Goal: Transaction & Acquisition: Purchase product/service

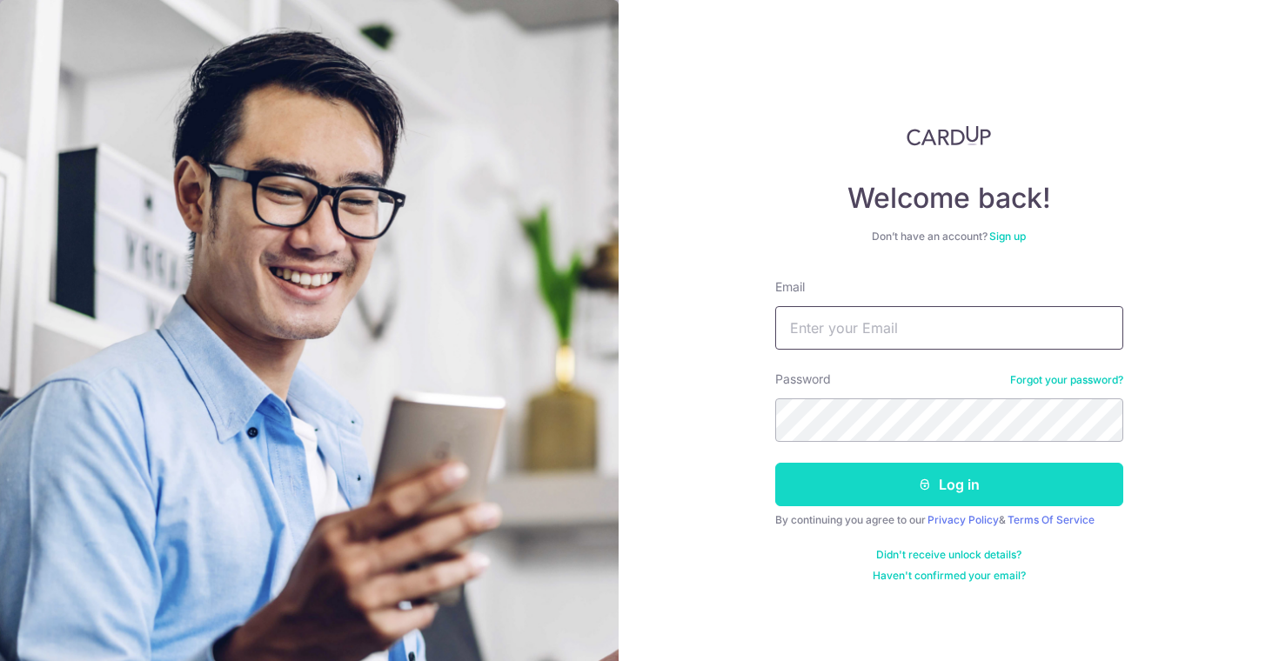
type input "philiptgray@hotmail.com"
click at [913, 470] on button "Log in" at bounding box center [949, 485] width 348 height 44
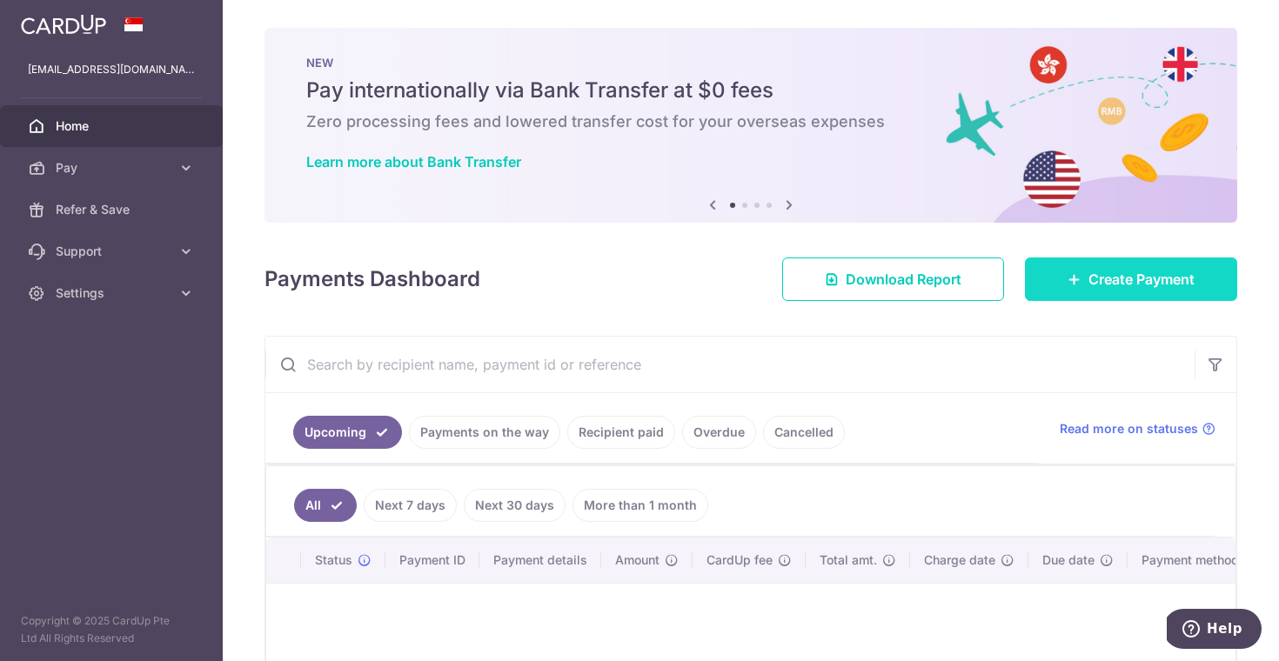
click at [1094, 272] on span "Create Payment" at bounding box center [1142, 279] width 106 height 21
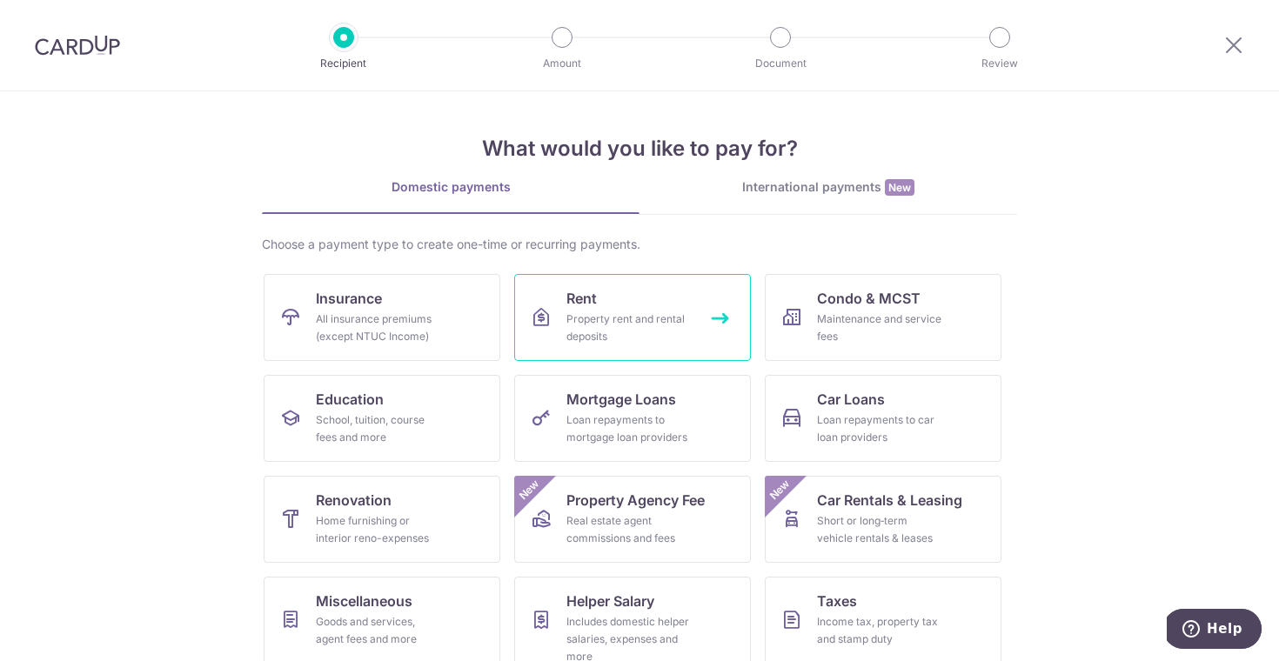
click at [593, 313] on div "Property rent and rental deposits" at bounding box center [629, 328] width 125 height 35
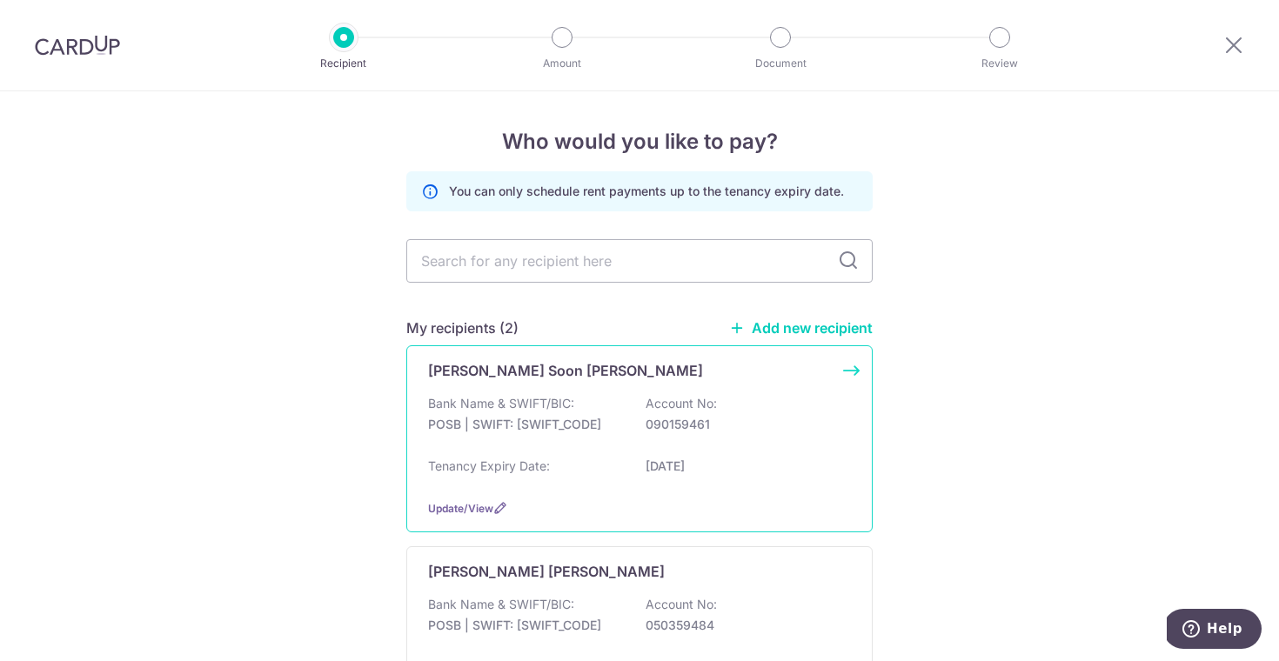
scroll to position [19, 0]
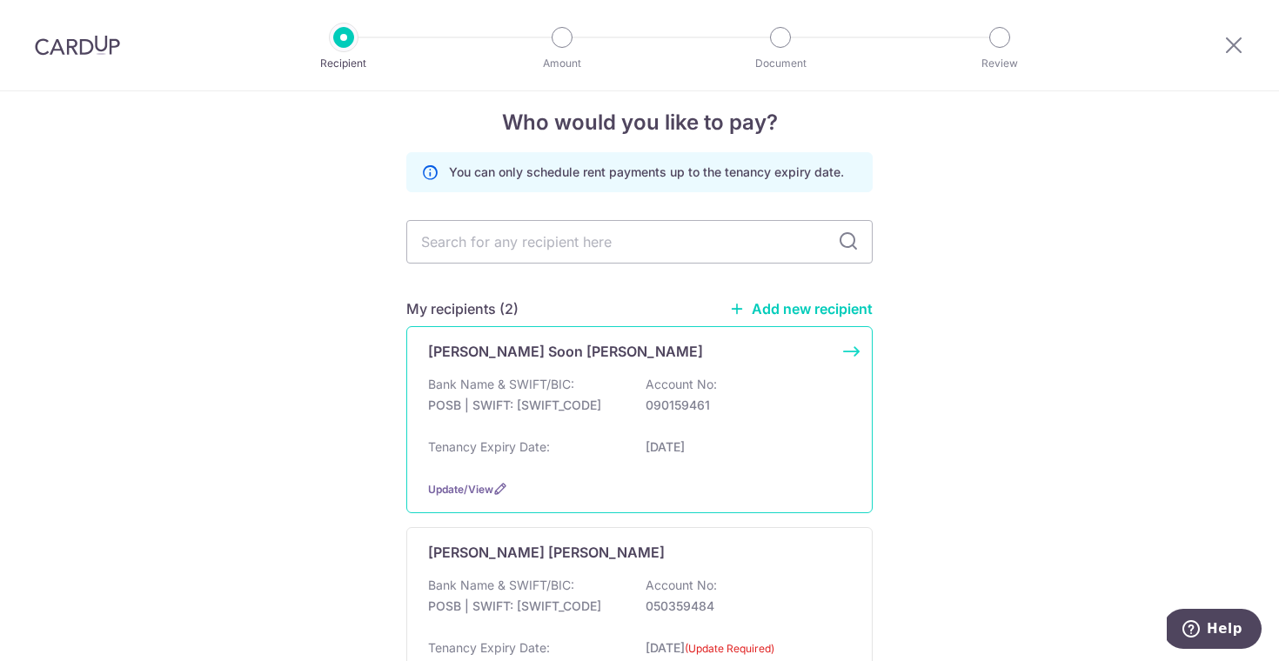
click at [599, 406] on p "POSB | SWIFT: [SWIFT_CODE]" at bounding box center [525, 405] width 195 height 17
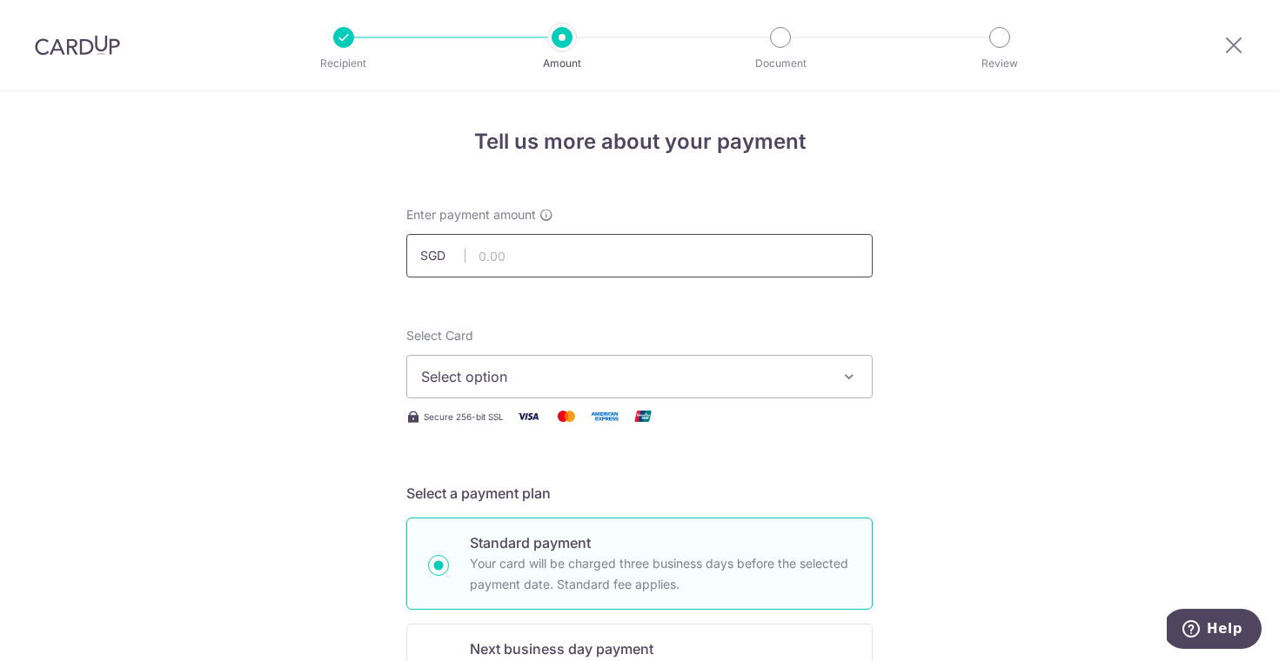
click at [523, 252] on input "text" at bounding box center [639, 256] width 466 height 44
type input "6,300.00"
click at [516, 377] on span "Select option" at bounding box center [624, 376] width 406 height 21
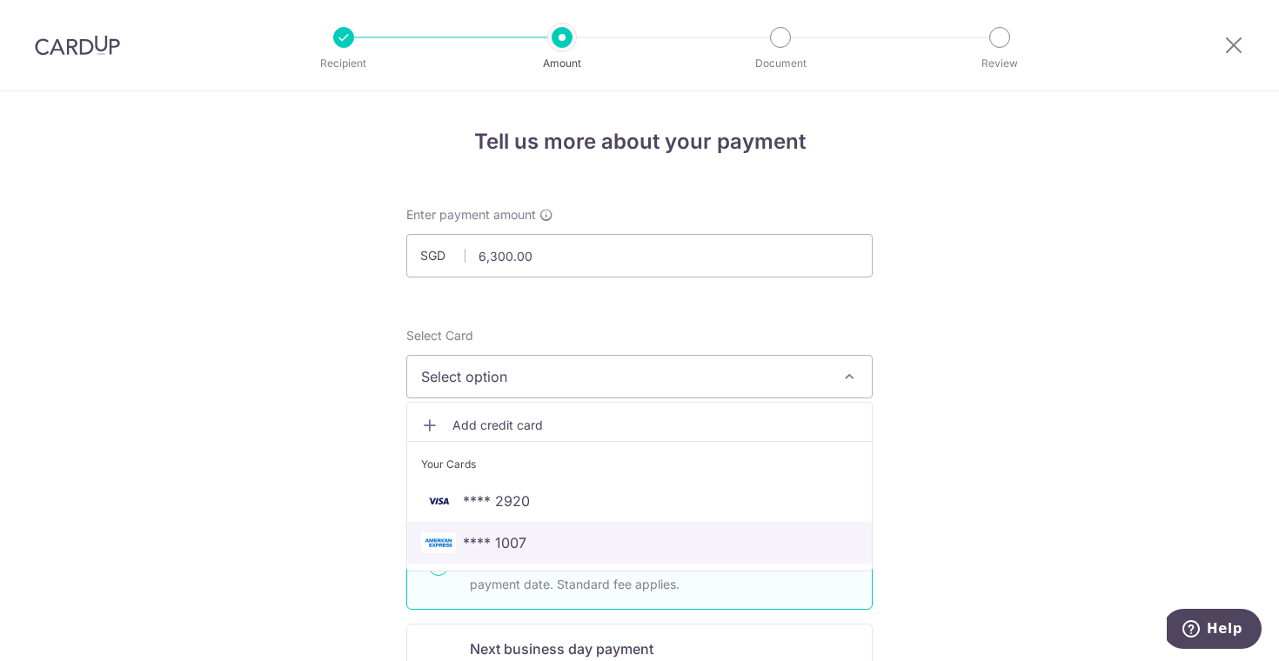
click at [531, 540] on span "**** 1007" at bounding box center [639, 543] width 437 height 21
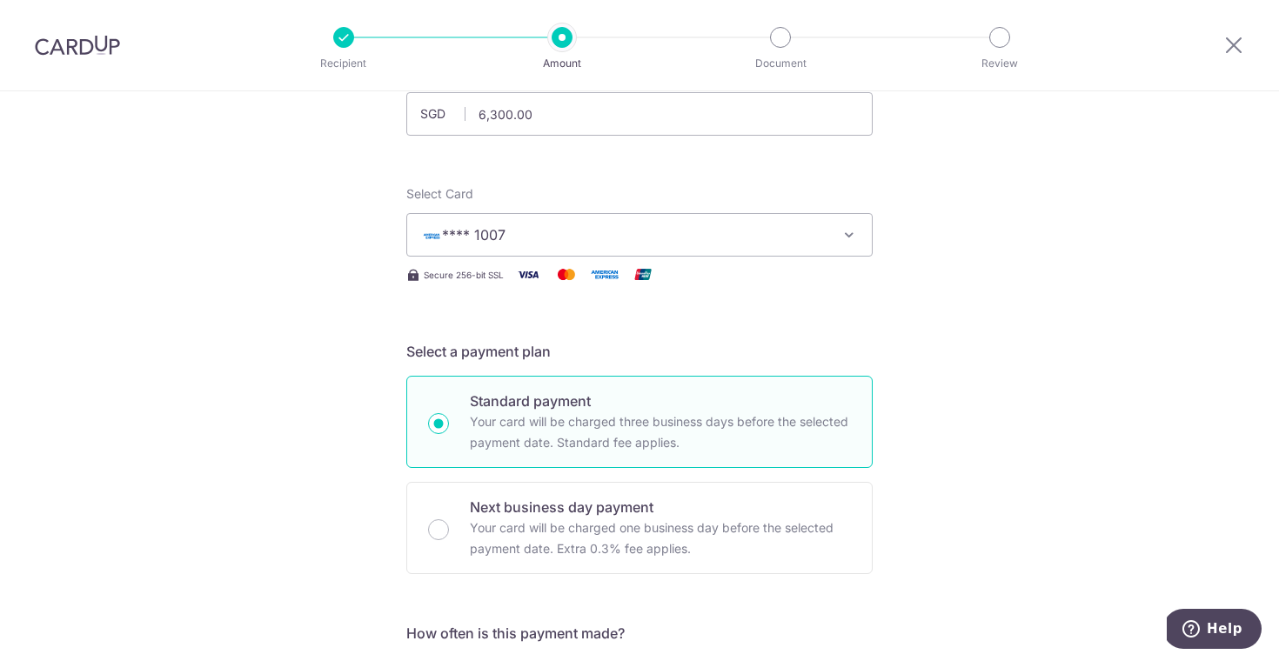
scroll to position [151, 0]
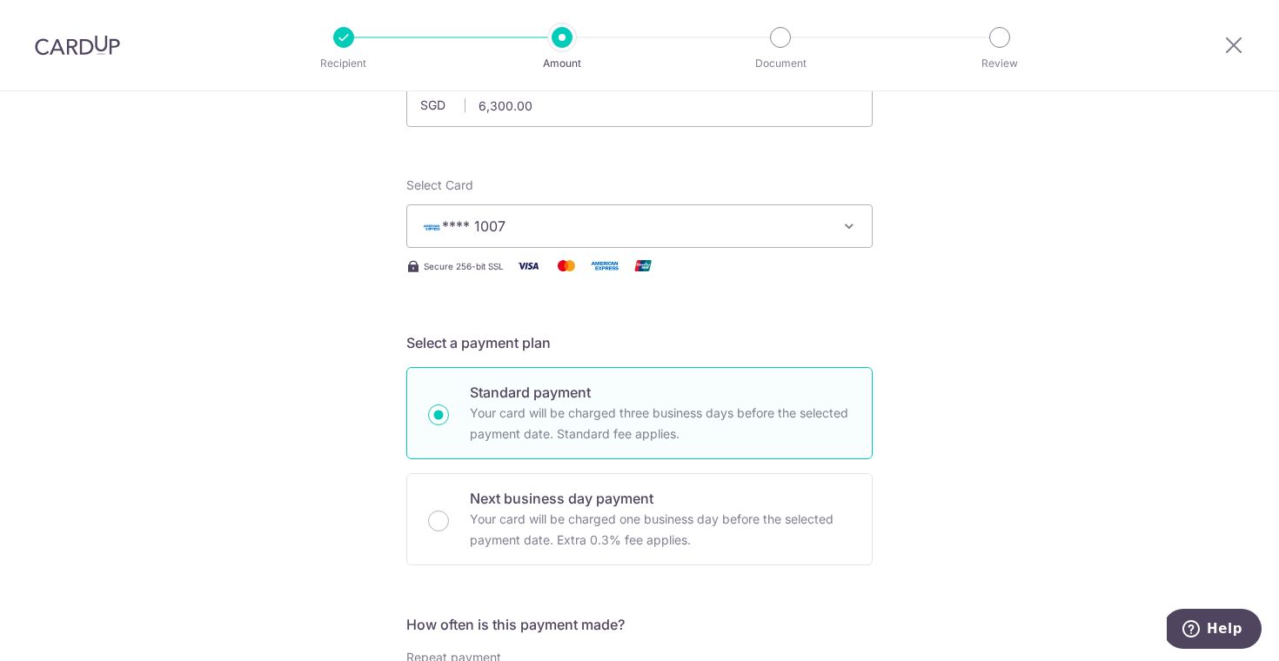
click at [509, 226] on span "**** 1007" at bounding box center [624, 226] width 406 height 21
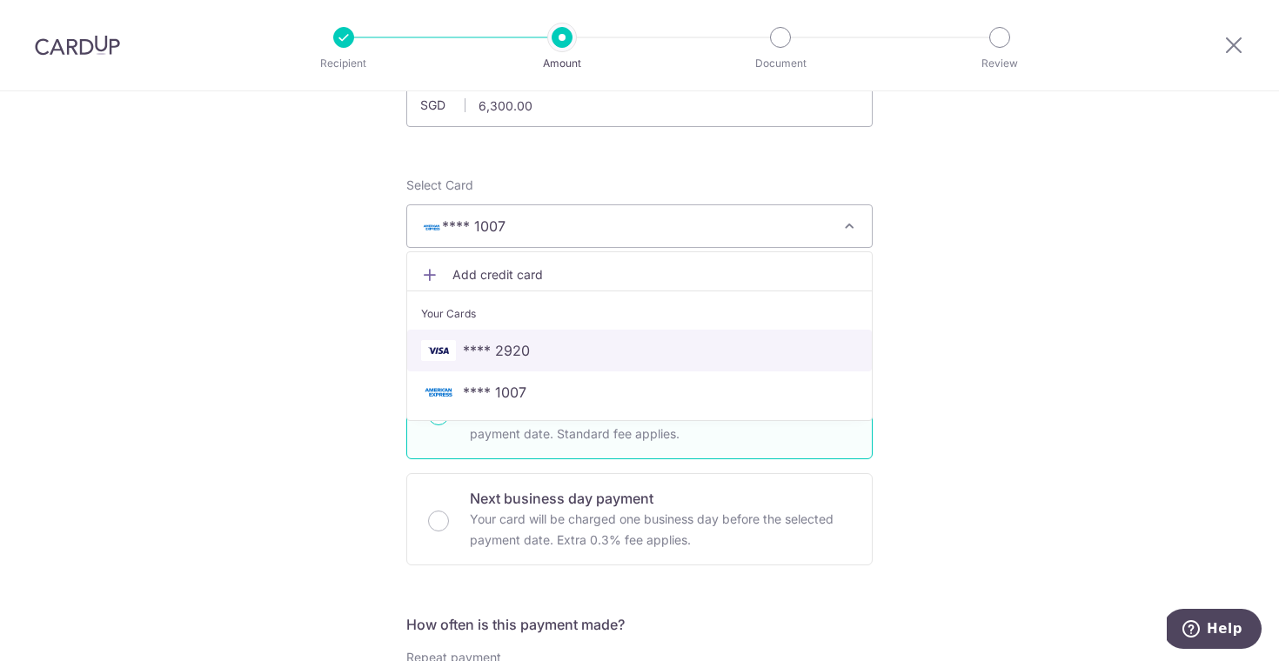
click at [487, 345] on span "**** 2920" at bounding box center [496, 350] width 67 height 21
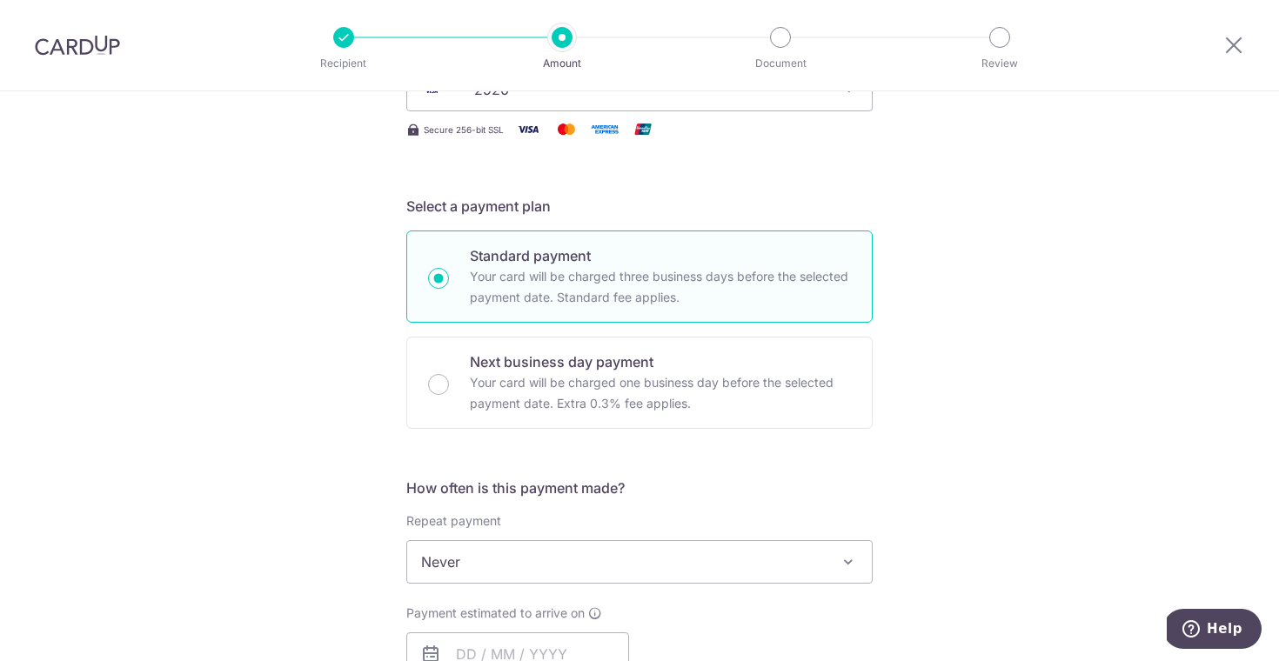
scroll to position [298, 0]
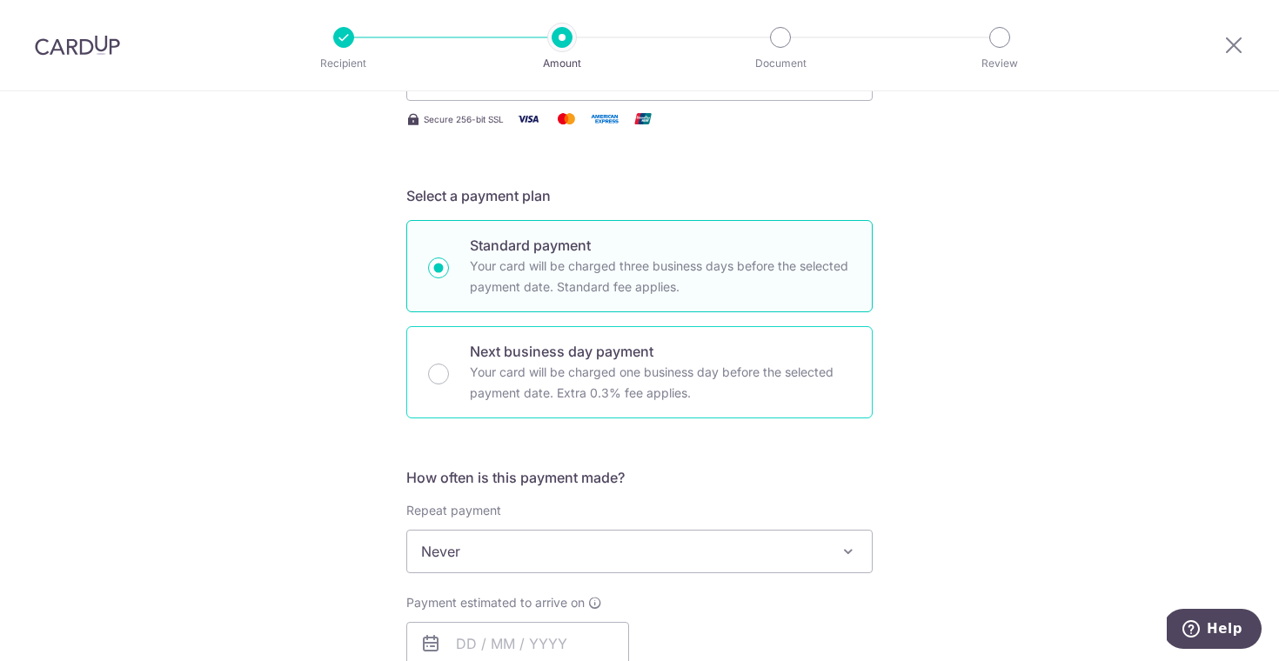
click at [489, 362] on p "Your card will be charged one business day before the selected payment date. Ex…" at bounding box center [660, 383] width 381 height 42
click at [449, 364] on input "Next business day payment Your card will be charged one business day before the…" at bounding box center [438, 374] width 21 height 21
radio input "false"
radio input "true"
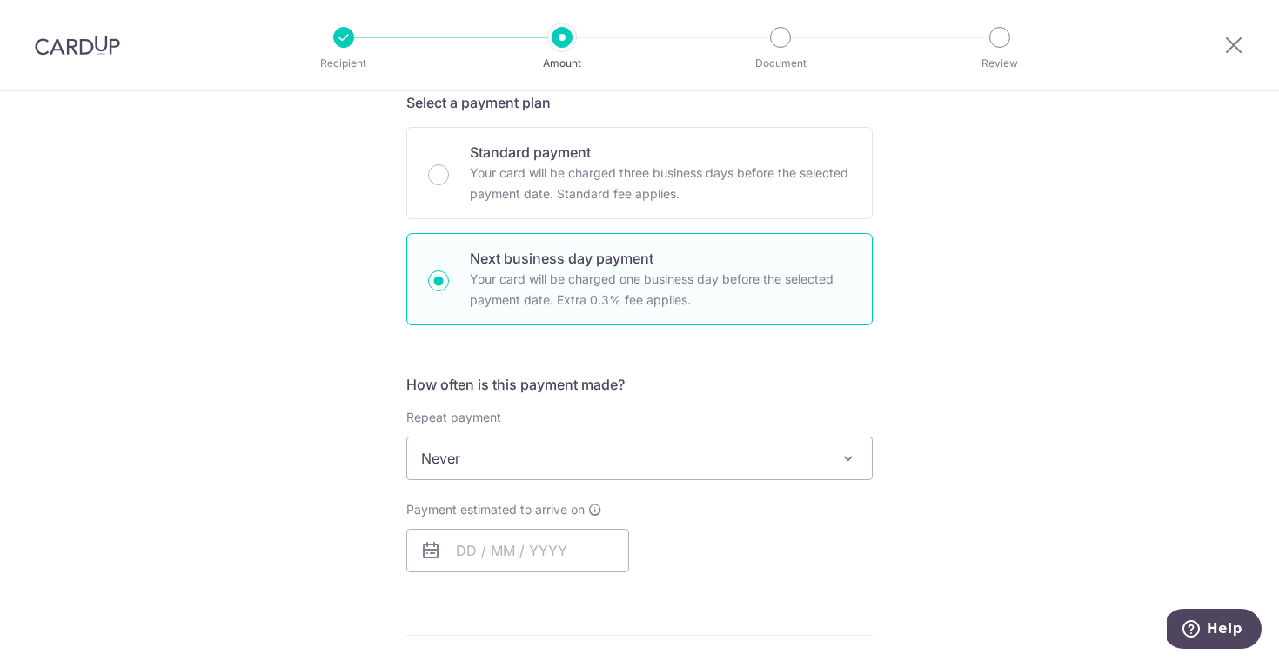
scroll to position [403, 0]
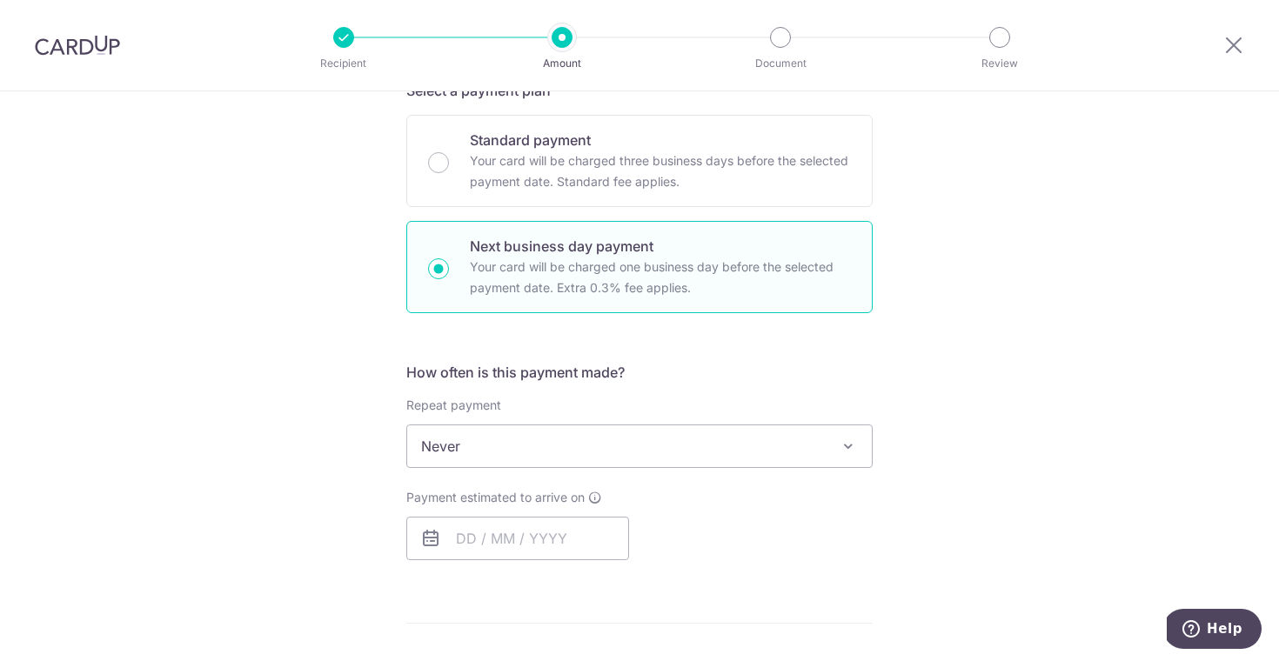
click at [493, 461] on span "Never" at bounding box center [639, 447] width 465 height 42
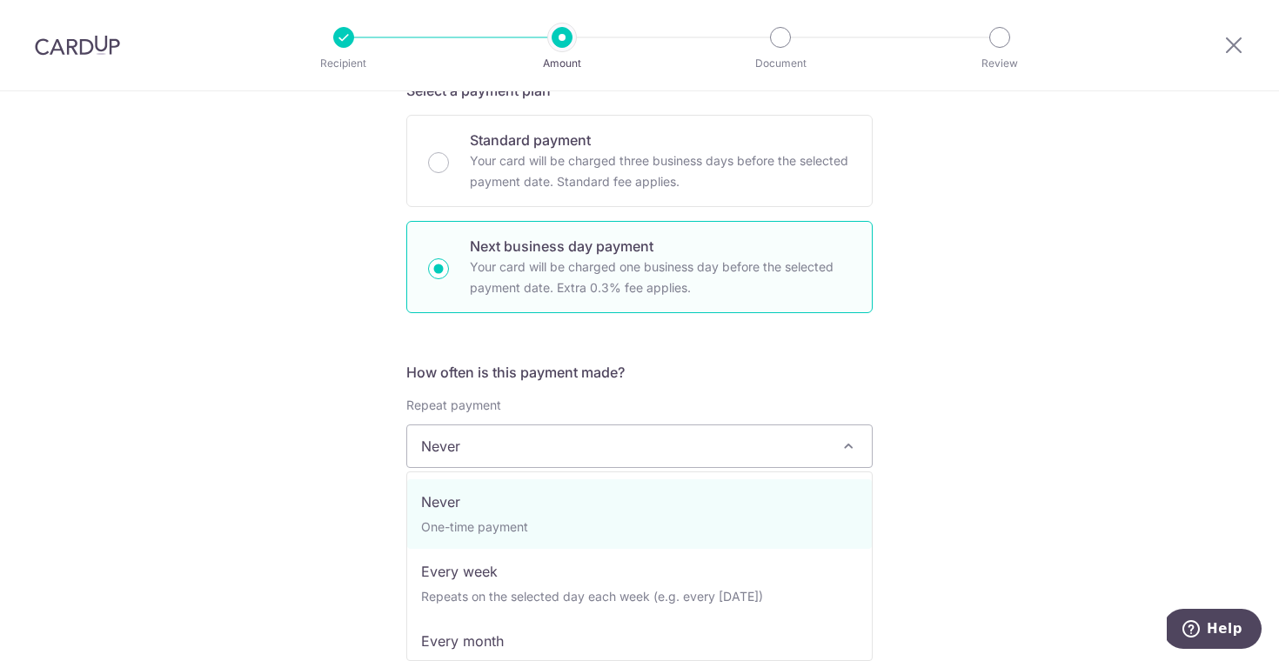
click at [493, 461] on span "Never" at bounding box center [639, 447] width 465 height 42
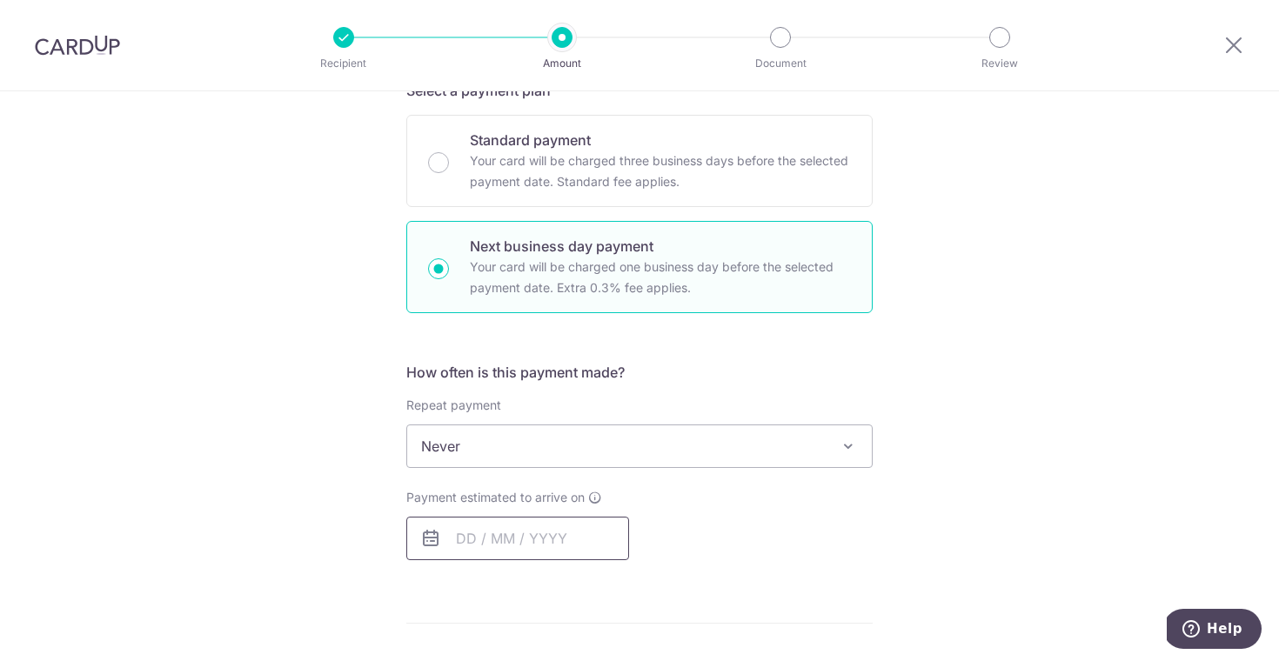
click at [493, 541] on input "text" at bounding box center [517, 539] width 223 height 44
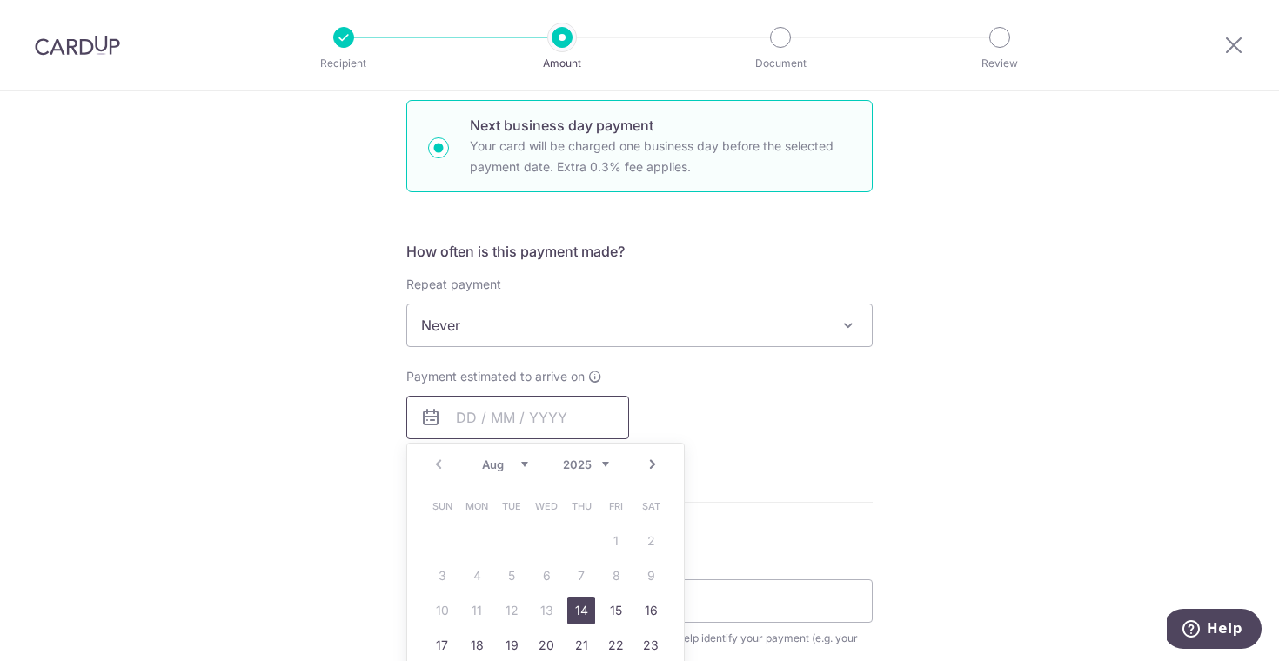
scroll to position [580, 0]
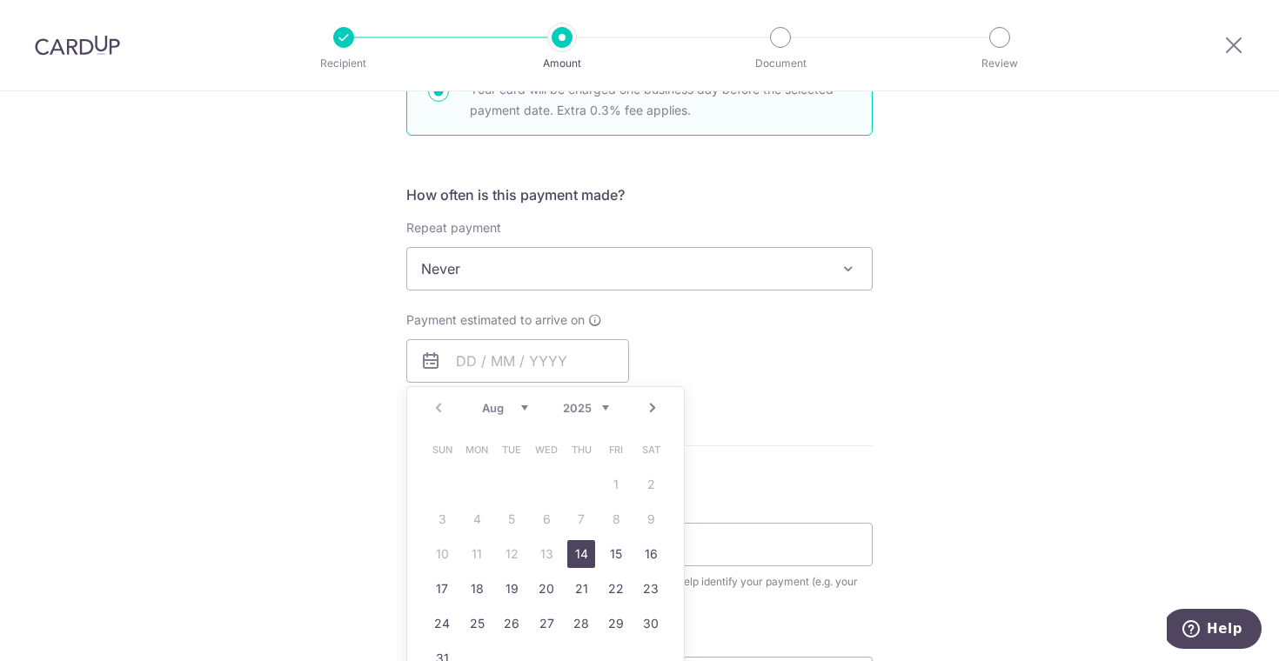
click at [586, 555] on link "14" at bounding box center [581, 554] width 28 height 28
type input "[DATE]"
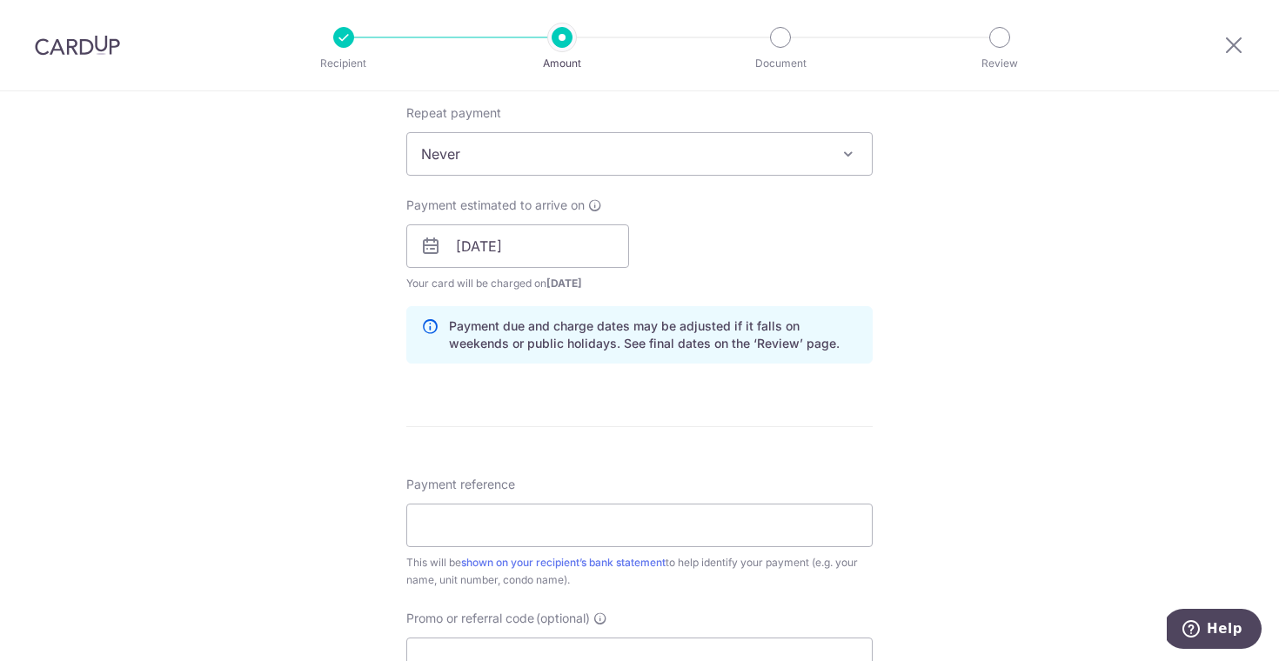
scroll to position [713, 0]
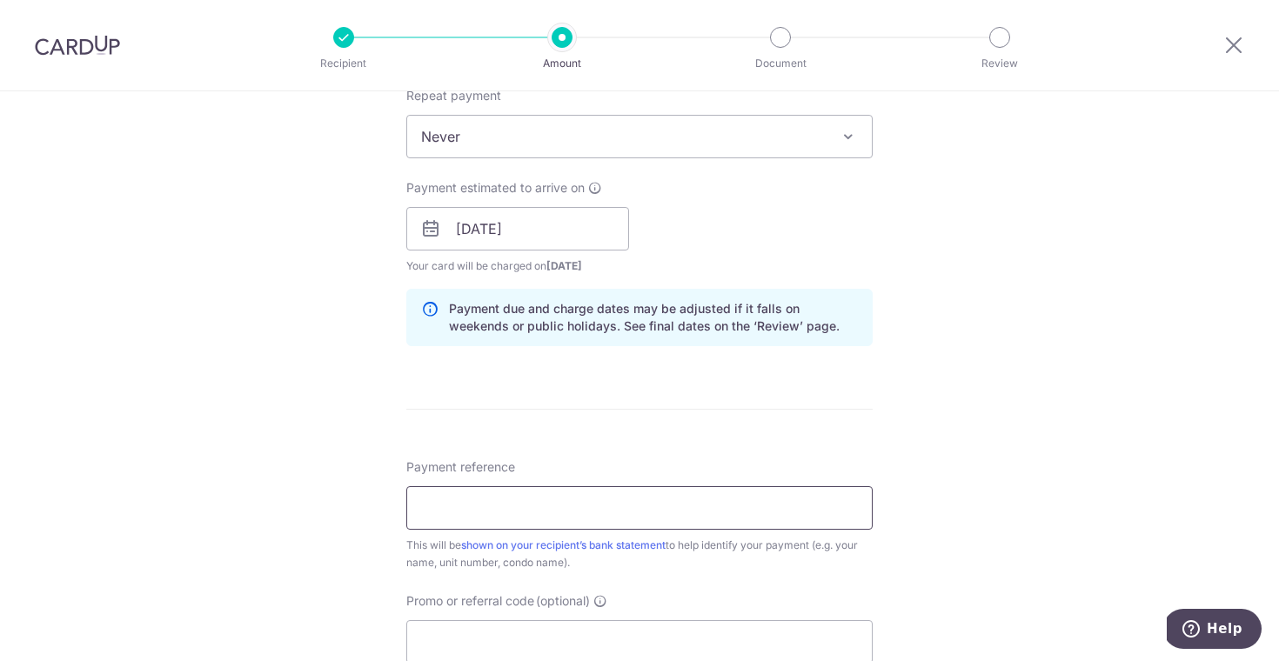
click at [527, 506] on input "Payment reference" at bounding box center [639, 508] width 466 height 44
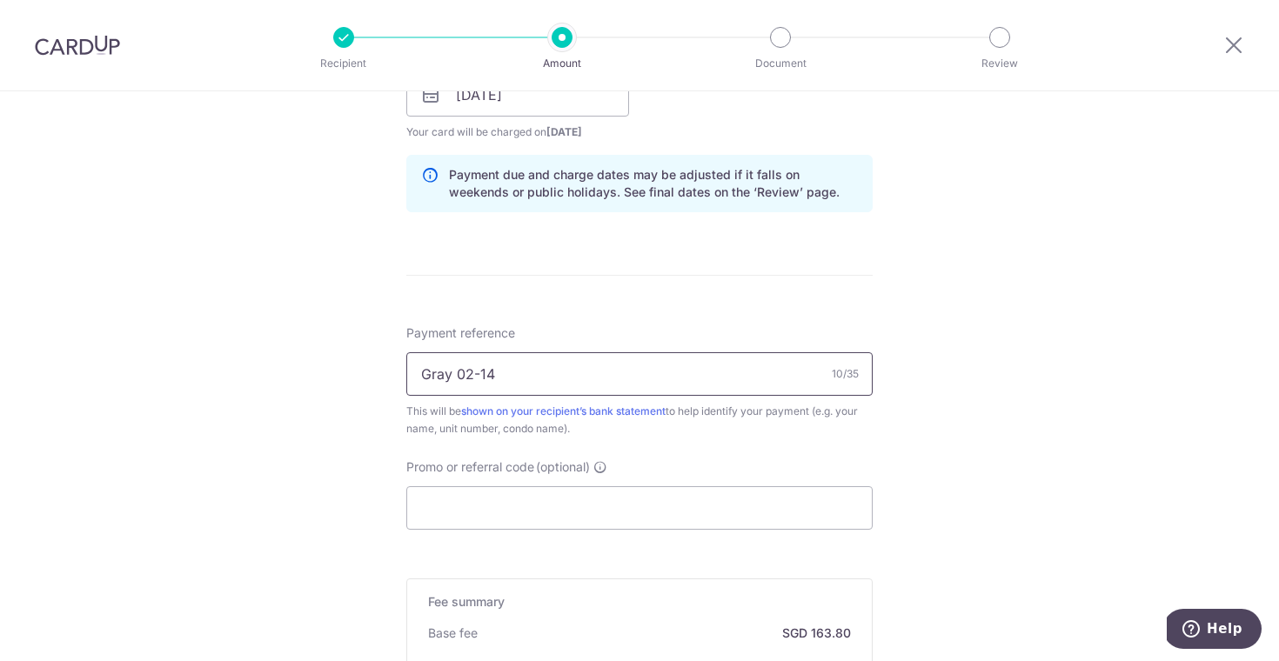
scroll to position [849, 0]
type input "Gray 02-14"
click at [490, 491] on input "Promo or referral code (optional)" at bounding box center [639, 507] width 466 height 44
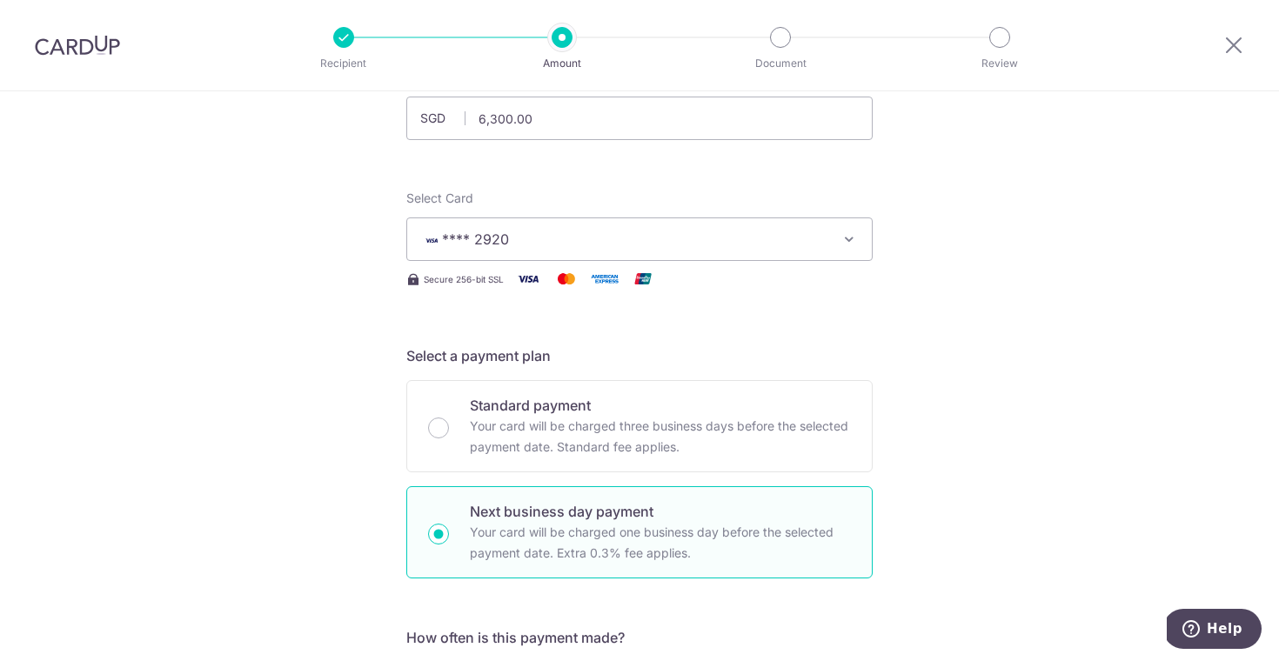
scroll to position [122, 0]
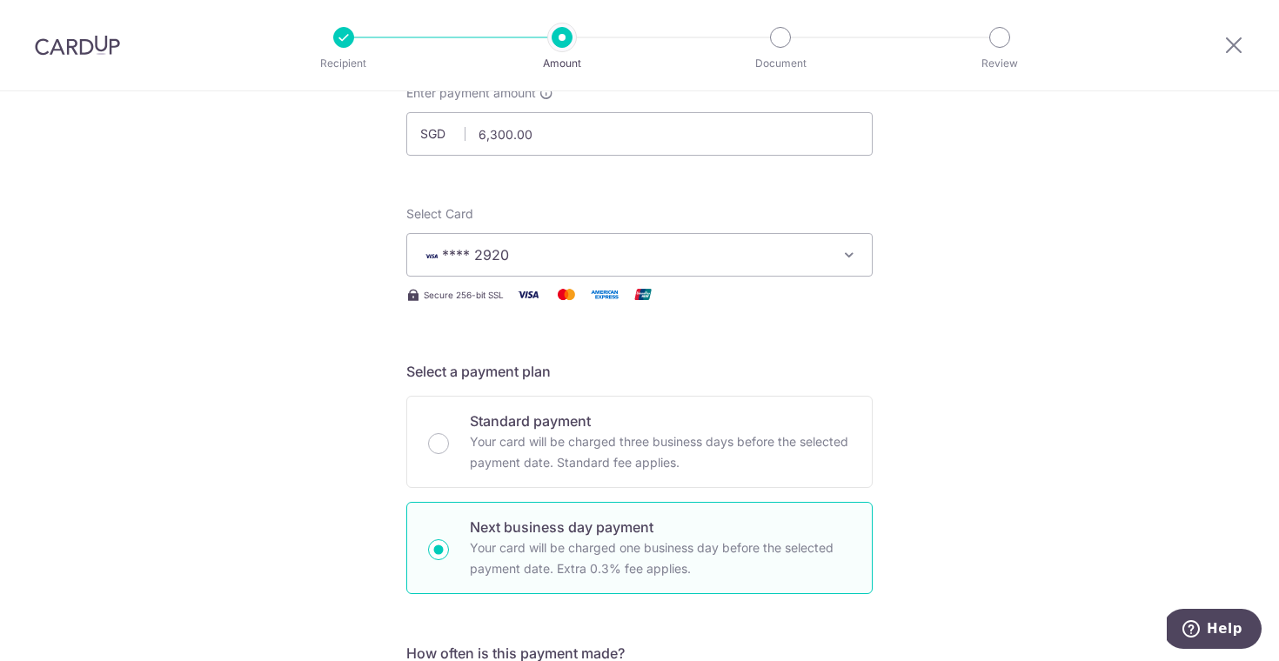
type input "SAVERENT179"
click at [506, 252] on span "**** 2920" at bounding box center [475, 254] width 67 height 17
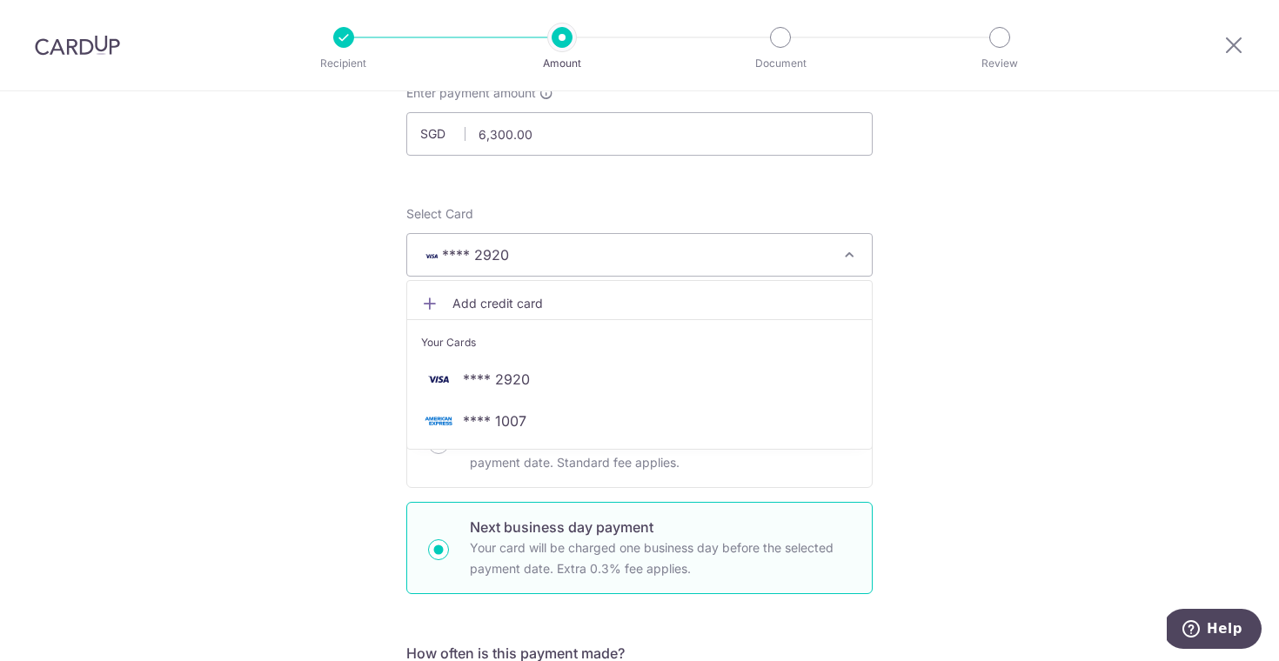
click at [499, 306] on span "Add credit card" at bounding box center [656, 303] width 406 height 17
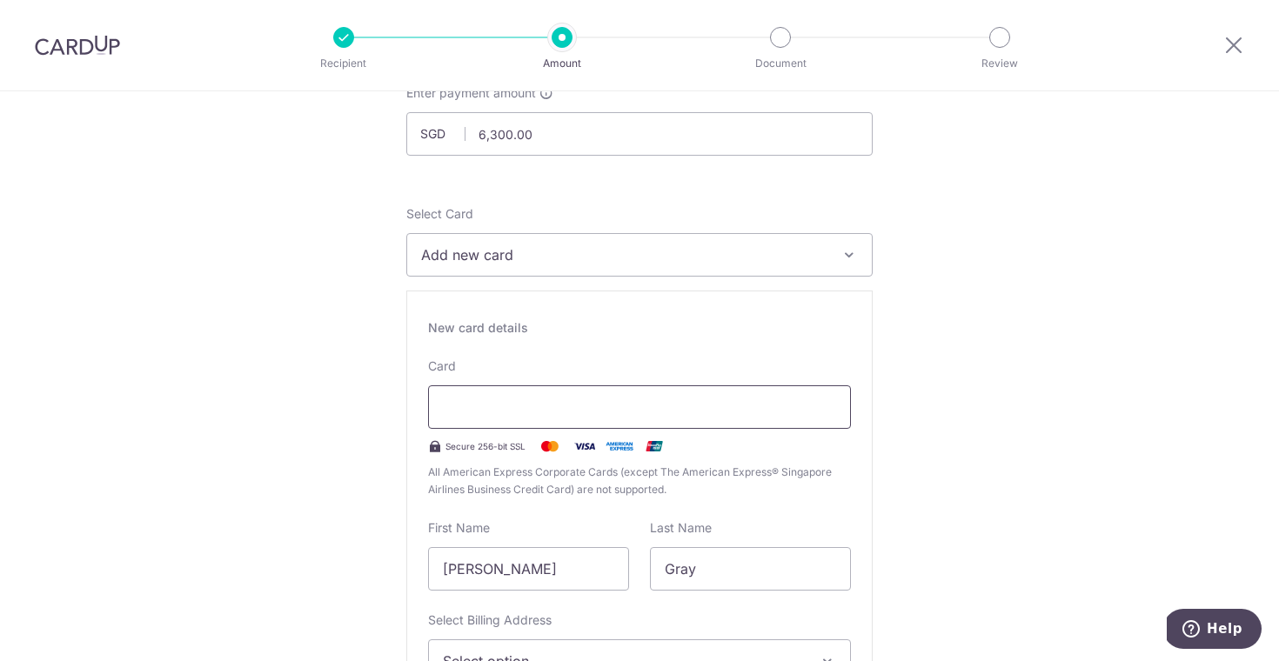
click at [523, 394] on div at bounding box center [639, 408] width 423 height 44
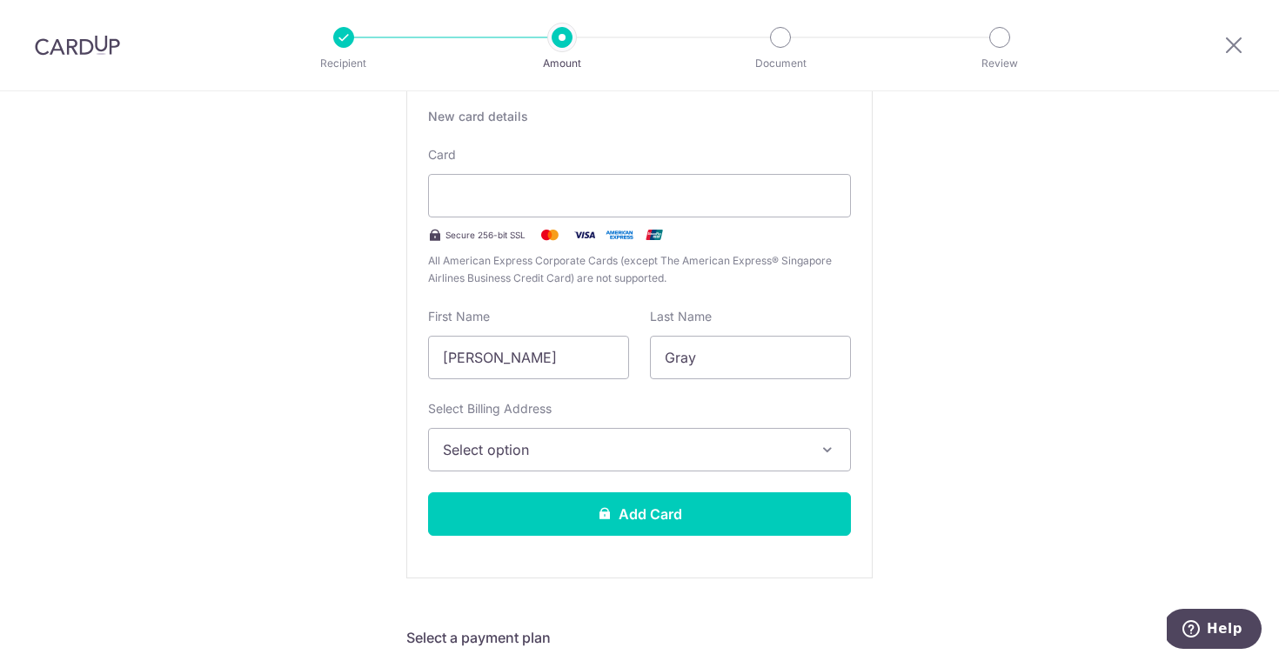
scroll to position [335, 0]
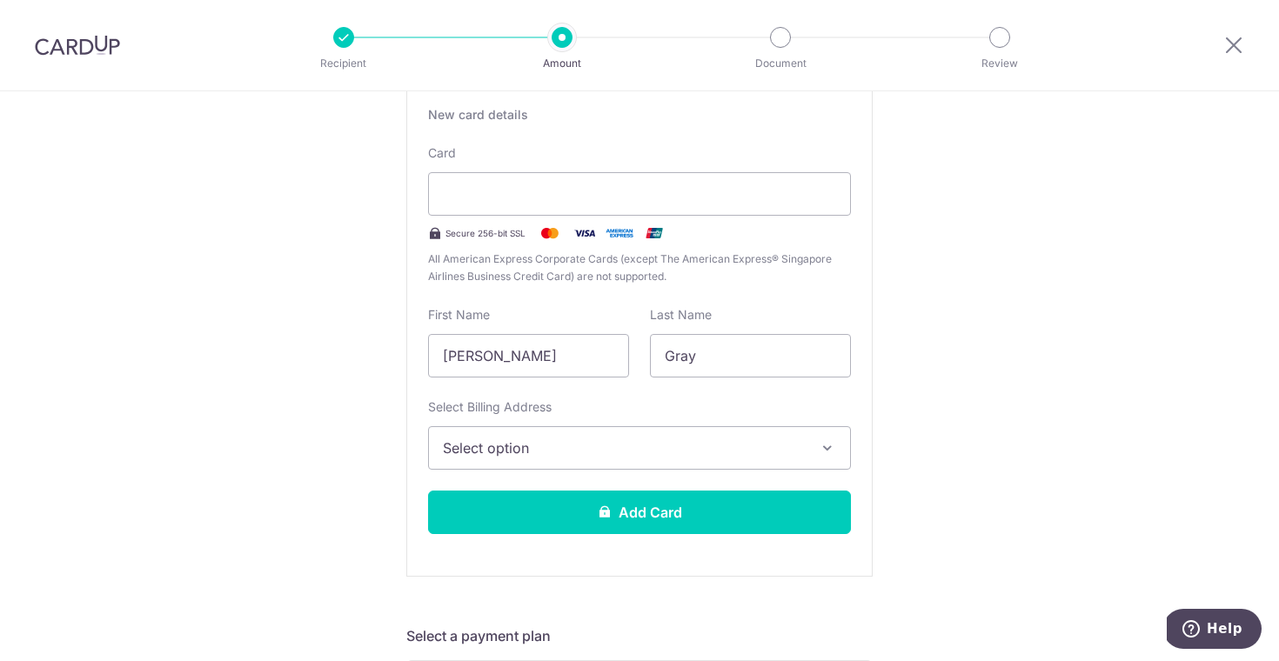
click at [527, 447] on span "Select option" at bounding box center [624, 448] width 362 height 21
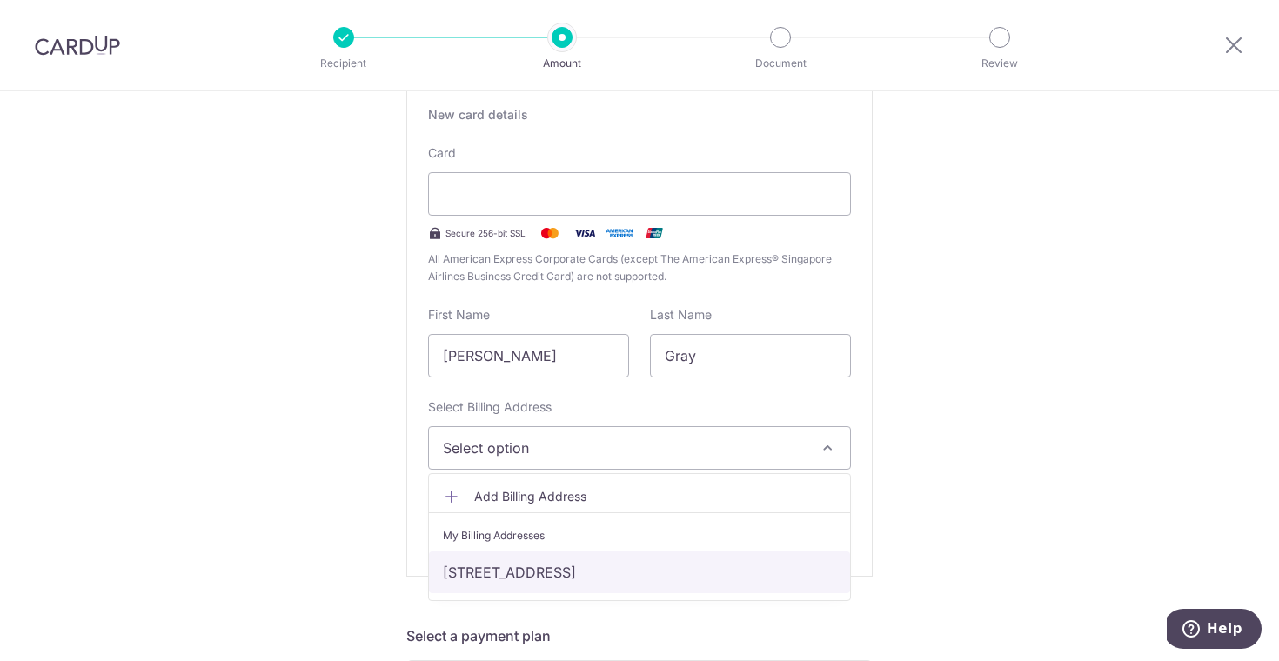
click at [534, 567] on link "132 St Patricks Road, 05-10, Singapore, Singapore, Singapore-424212" at bounding box center [639, 573] width 421 height 42
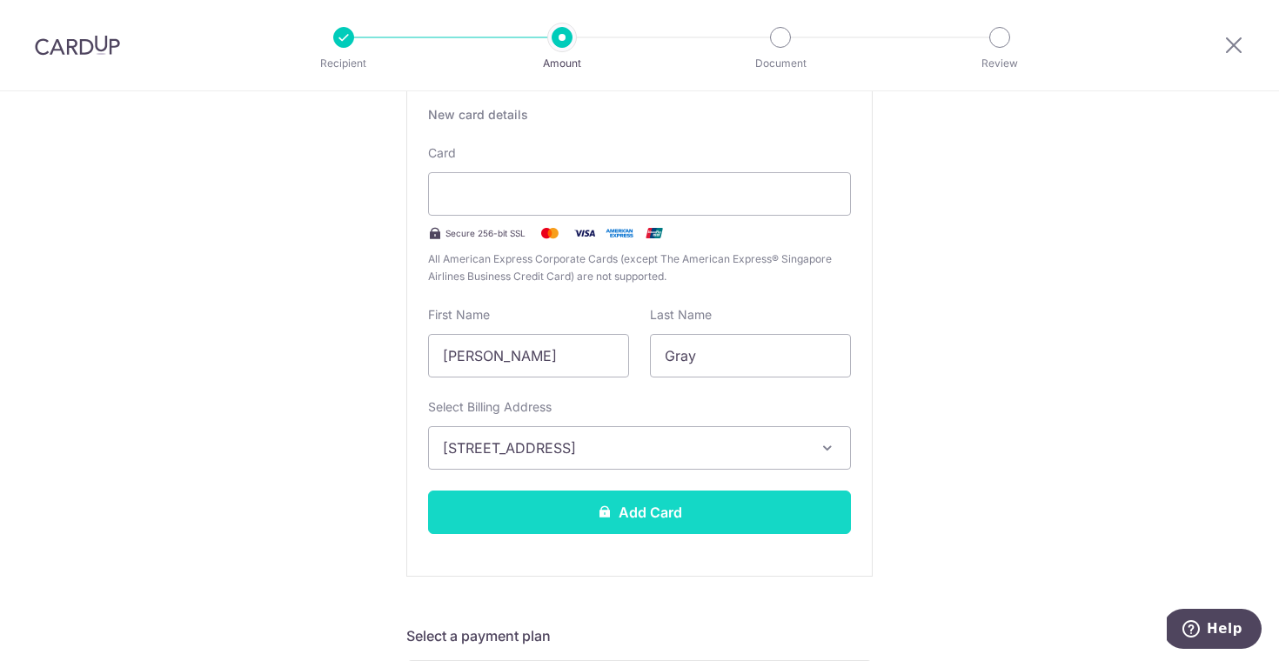
click at [674, 521] on button "Add Card" at bounding box center [639, 513] width 423 height 44
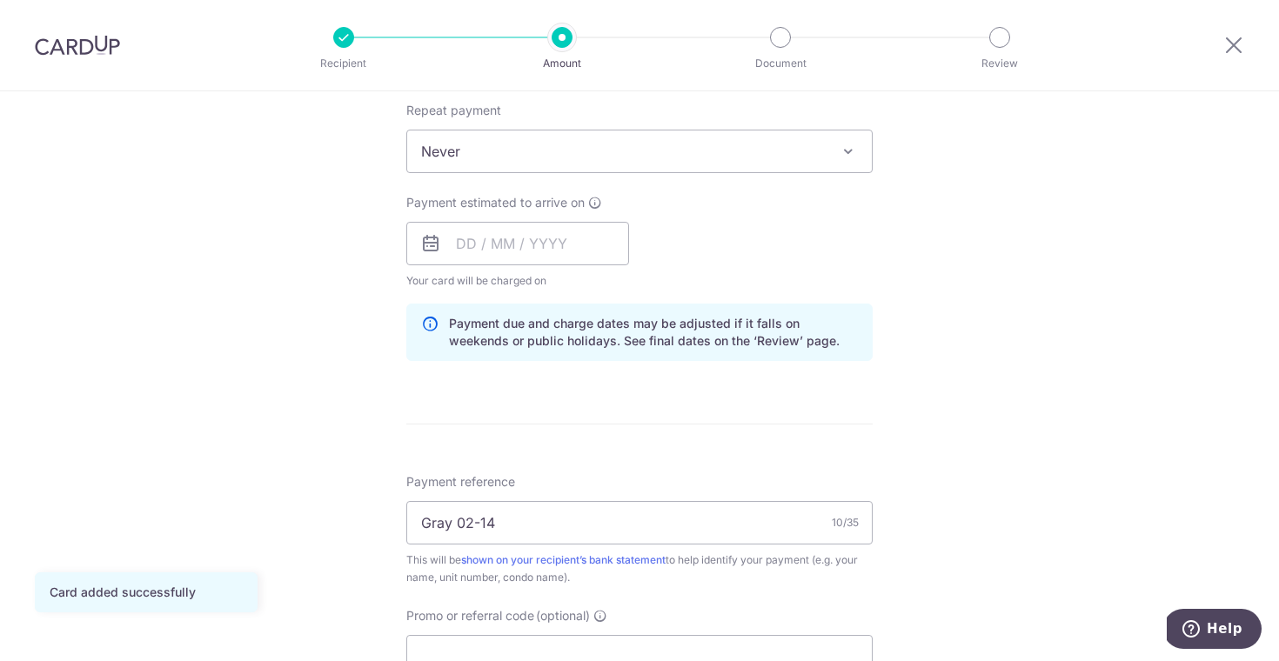
scroll to position [697, 0]
click at [462, 232] on input "text" at bounding box center [517, 245] width 223 height 44
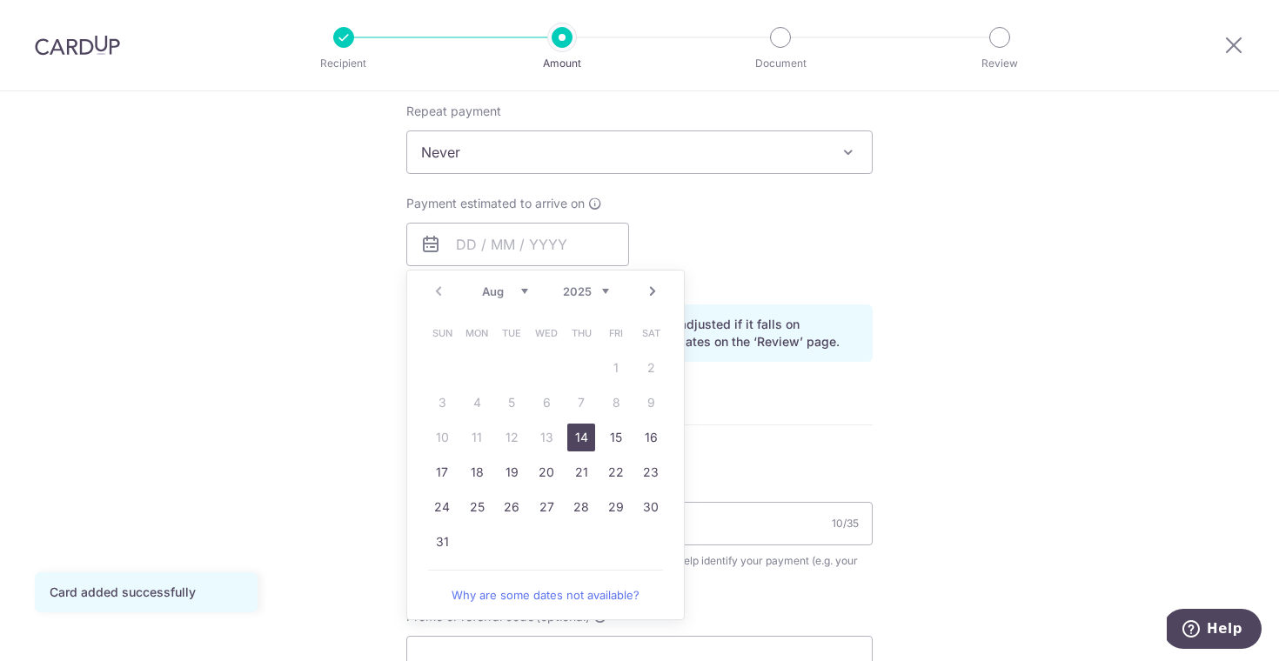
click at [550, 438] on table "Sun Mon Tue Wed Thu Fri Sat 1 2 3 4 5 6 7 8 9 10 11 12 13 14 15 16 17 18 19 20 …" at bounding box center [547, 438] width 244 height 244
click at [572, 439] on link "14" at bounding box center [581, 438] width 28 height 28
type input "14/08/2025"
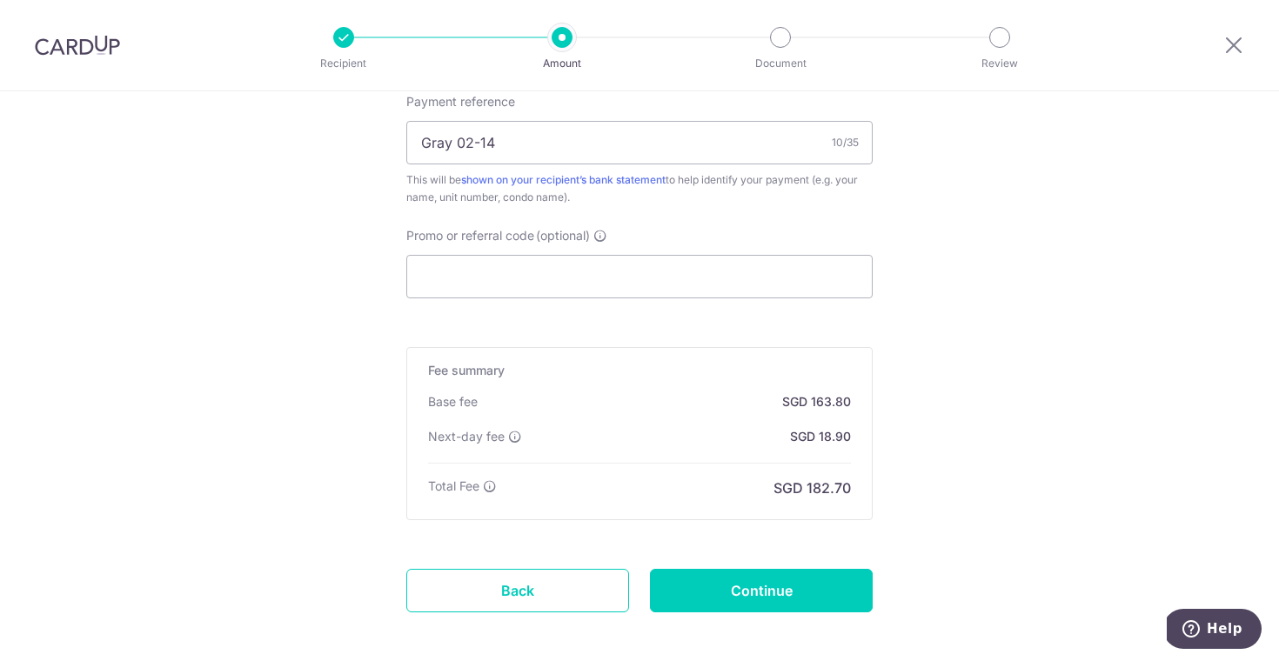
scroll to position [1052, 0]
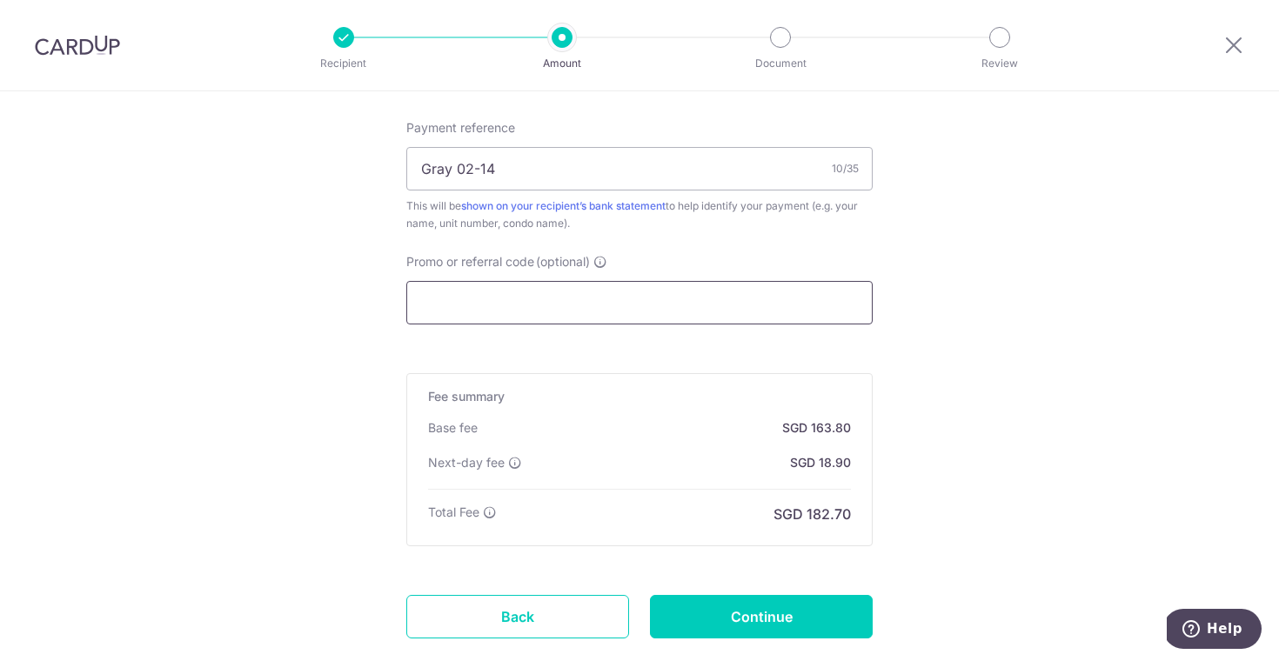
click at [522, 306] on input "Promo or referral code (optional)" at bounding box center [639, 303] width 466 height 44
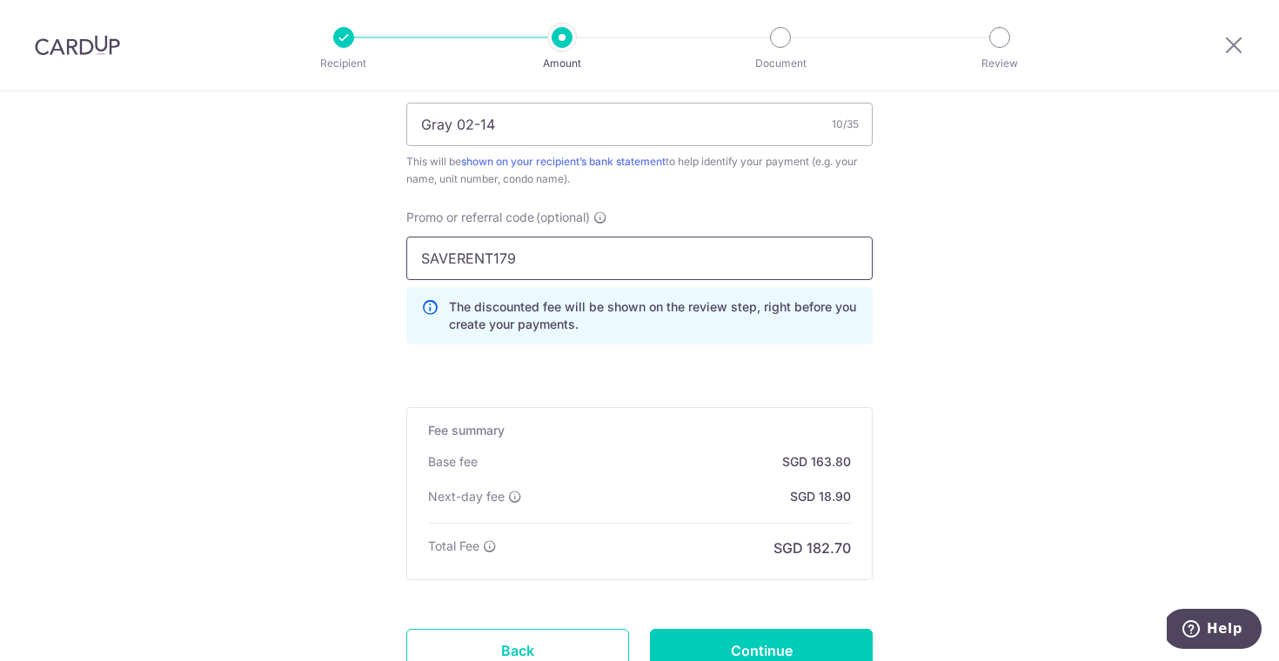
type input "SAVERENT179"
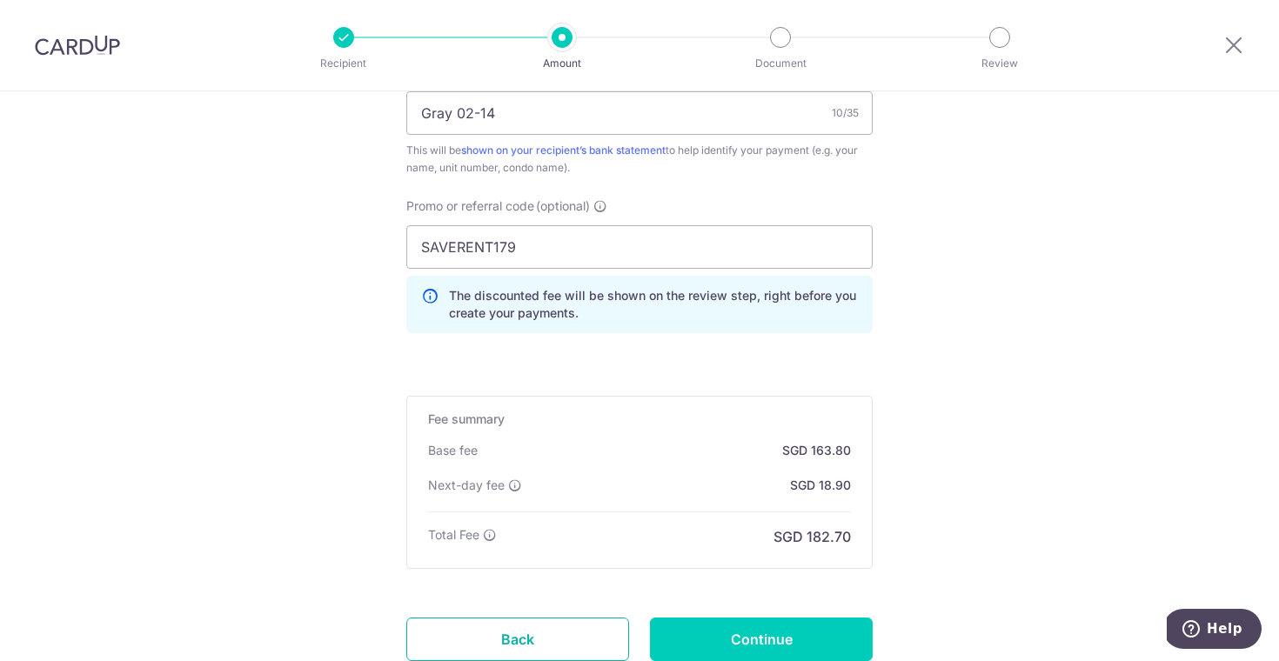
scroll to position [1163, 0]
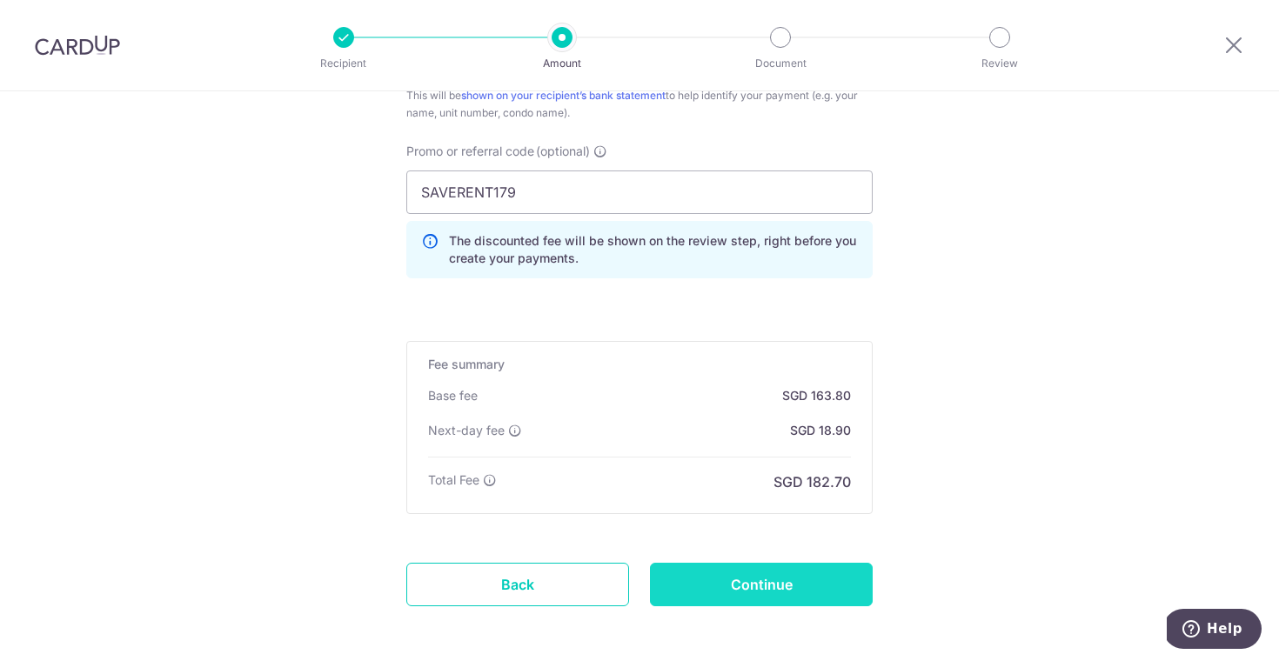
click at [751, 585] on input "Continue" at bounding box center [761, 585] width 223 height 44
type input "Create Schedule"
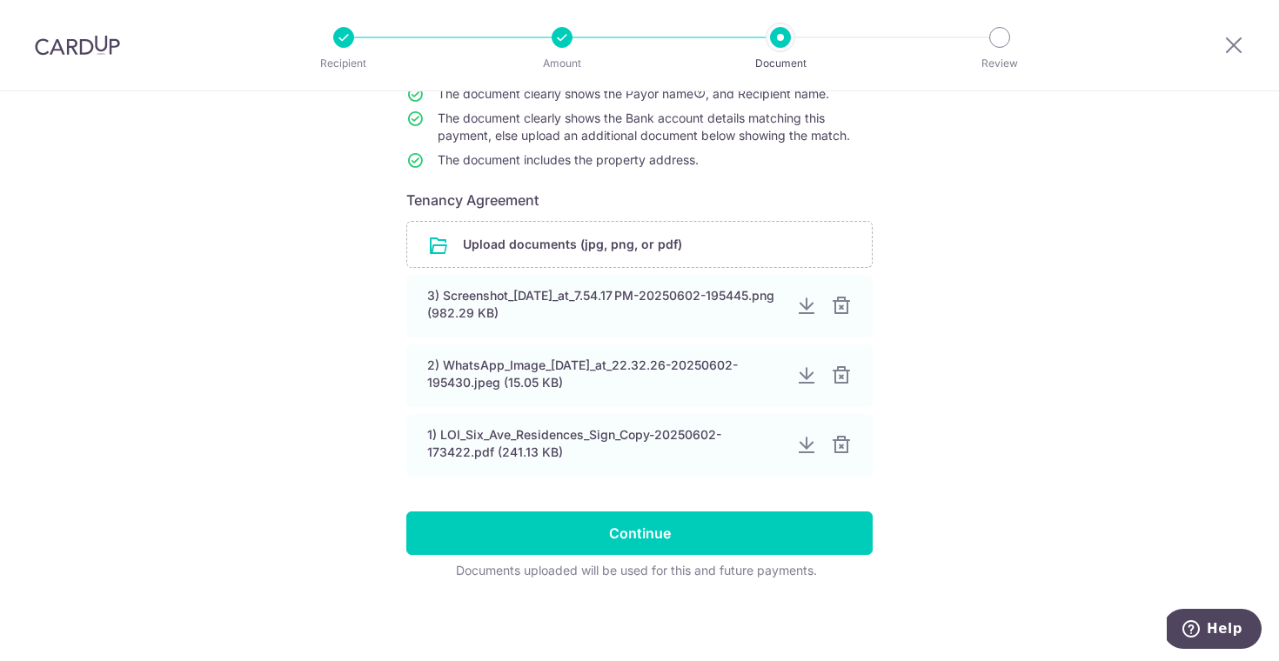
scroll to position [203, 0]
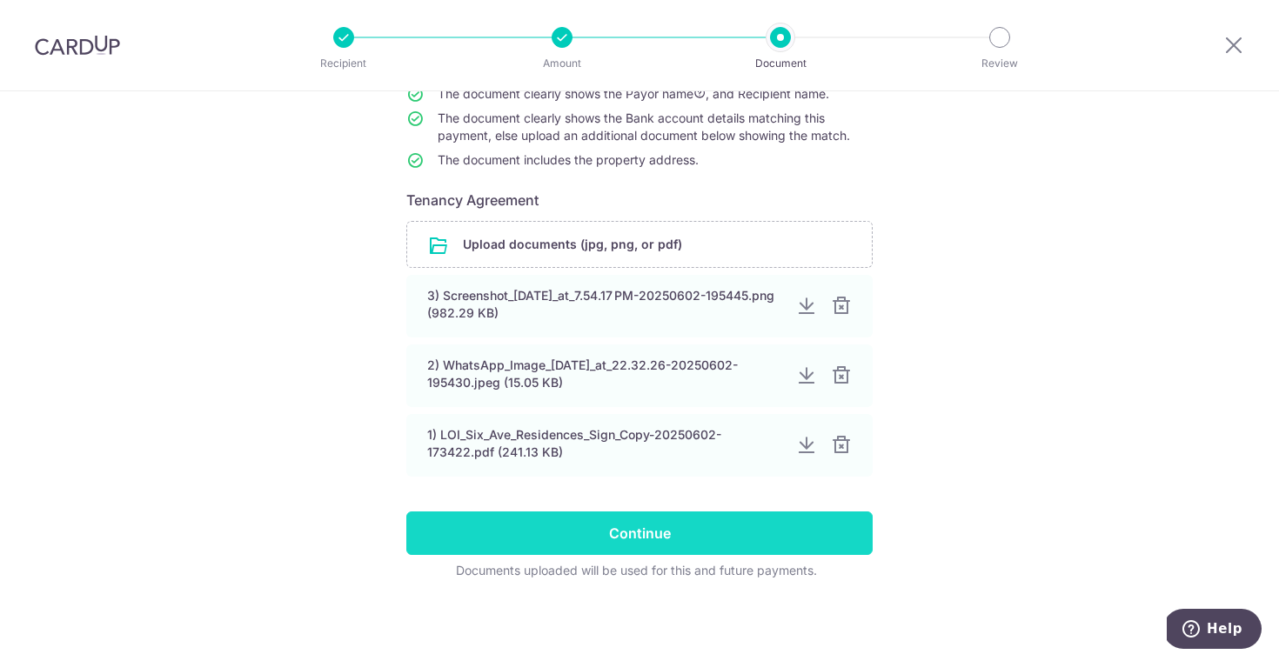
click at [653, 536] on input "Continue" at bounding box center [639, 534] width 466 height 44
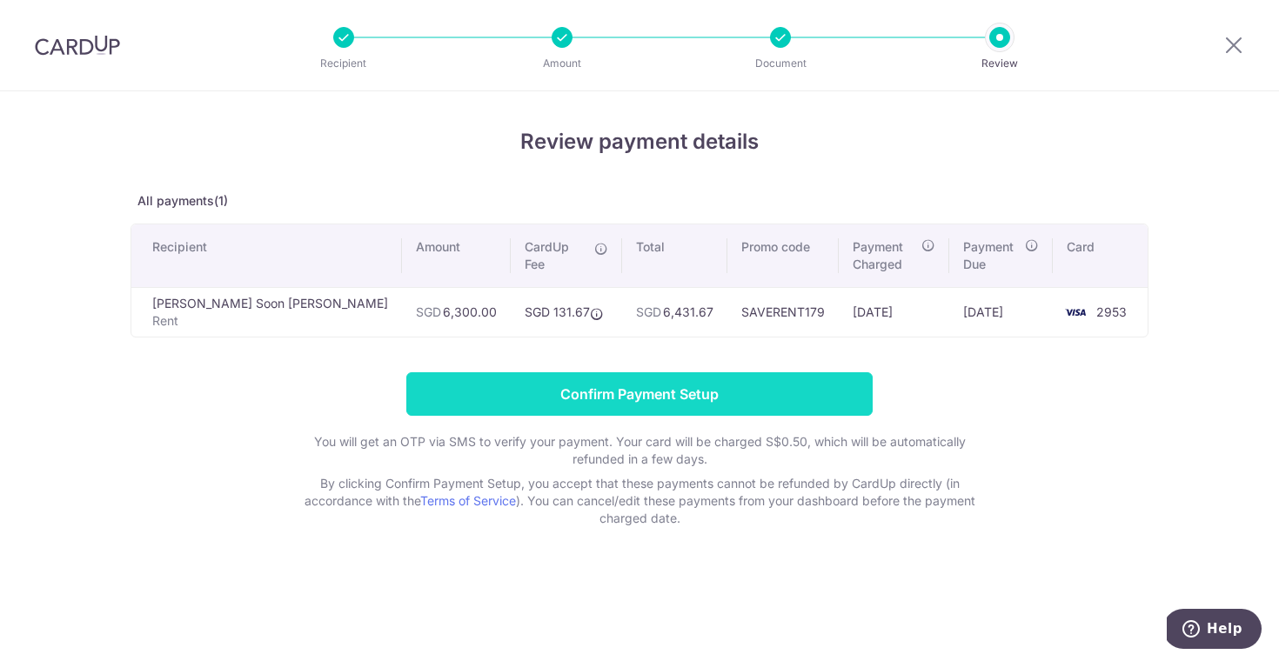
click at [611, 379] on input "Confirm Payment Setup" at bounding box center [639, 394] width 466 height 44
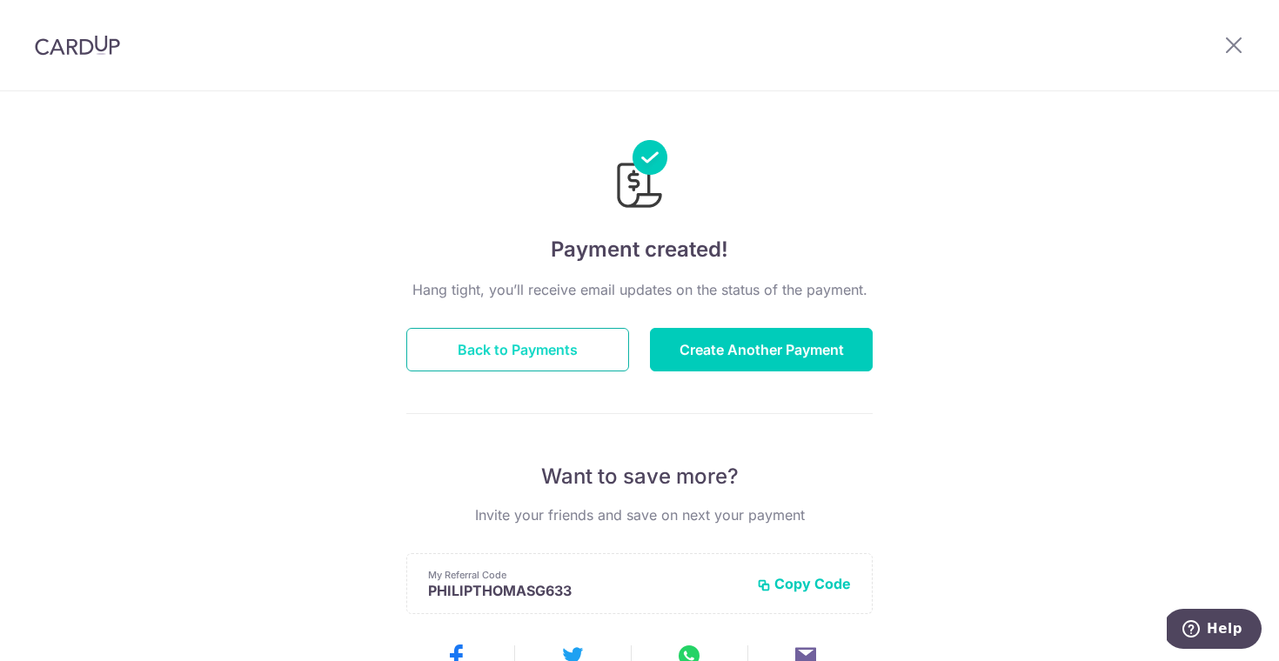
click at [535, 348] on button "Back to Payments" at bounding box center [517, 350] width 223 height 44
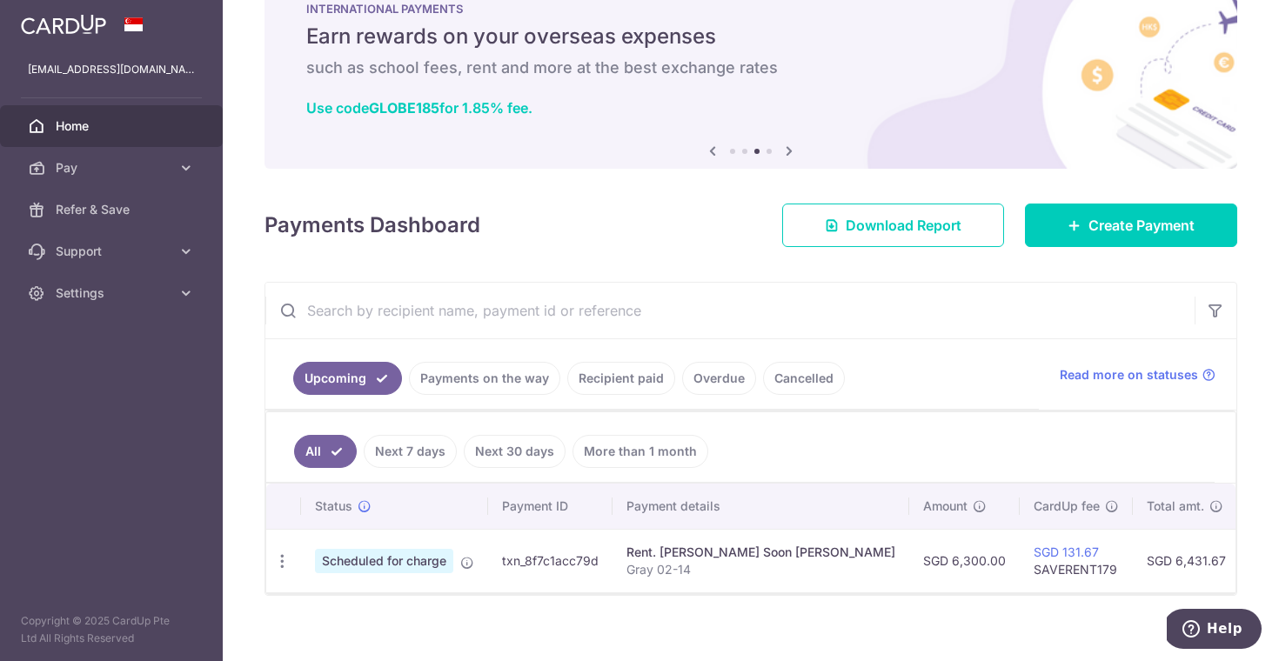
scroll to position [70, 0]
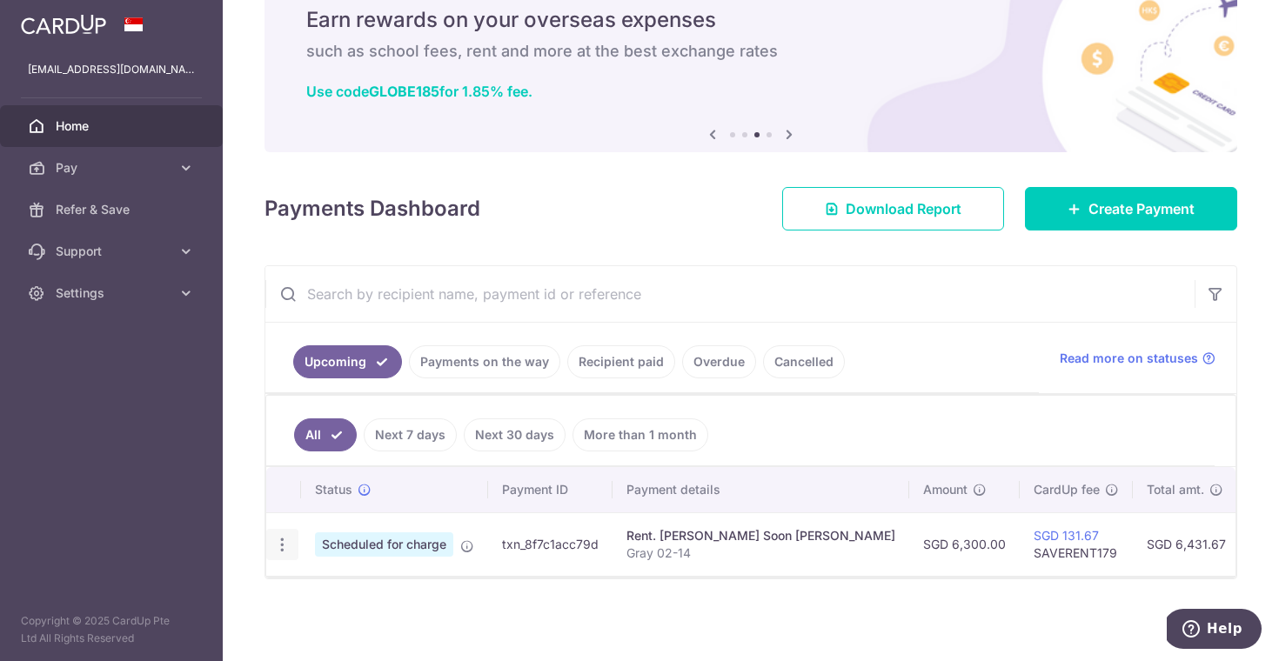
click at [279, 546] on icon "button" at bounding box center [282, 545] width 18 height 18
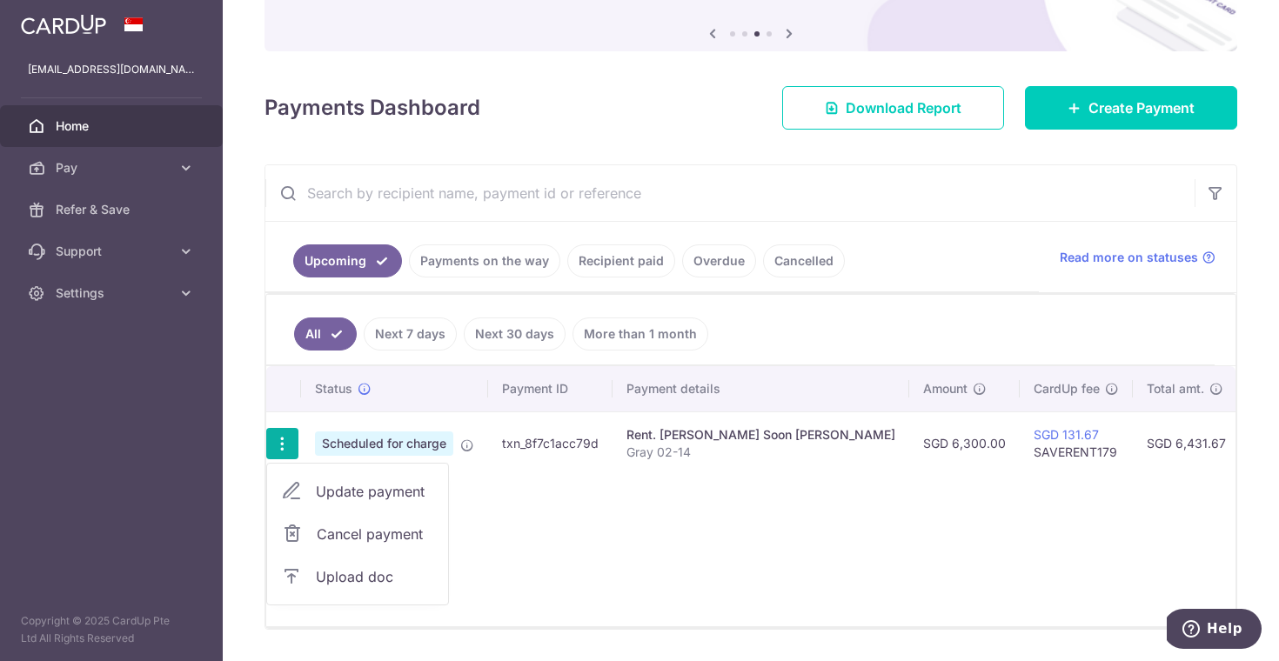
click at [681, 549] on div "Status Payment ID Payment details Amount CardUp fee Total amt. Charge date Due …" at bounding box center [750, 496] width 969 height 260
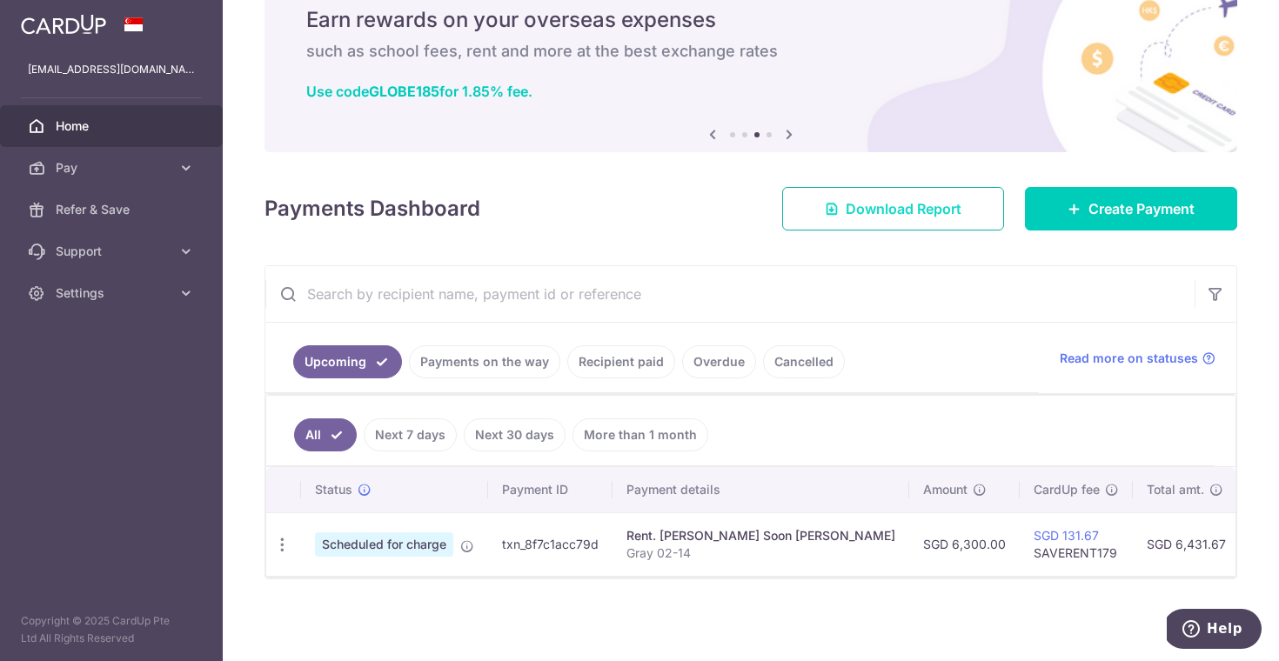
click at [914, 214] on span "Download Report" at bounding box center [904, 208] width 116 height 21
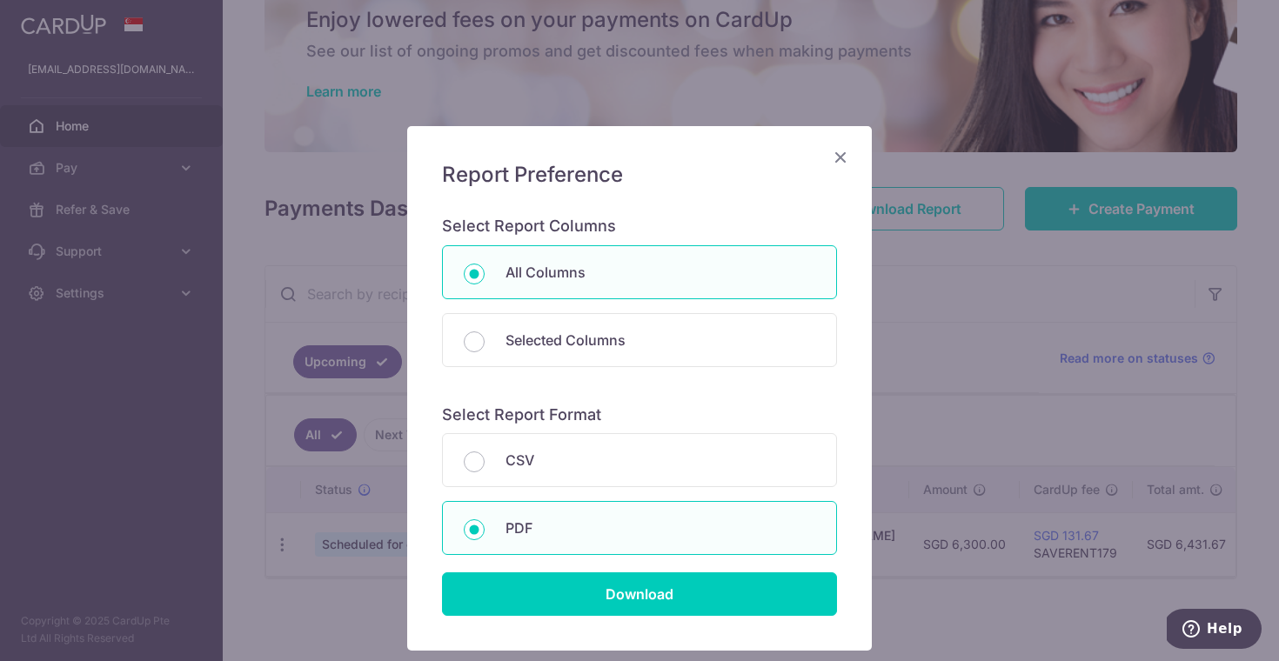
click at [845, 156] on icon "Close" at bounding box center [840, 157] width 21 height 22
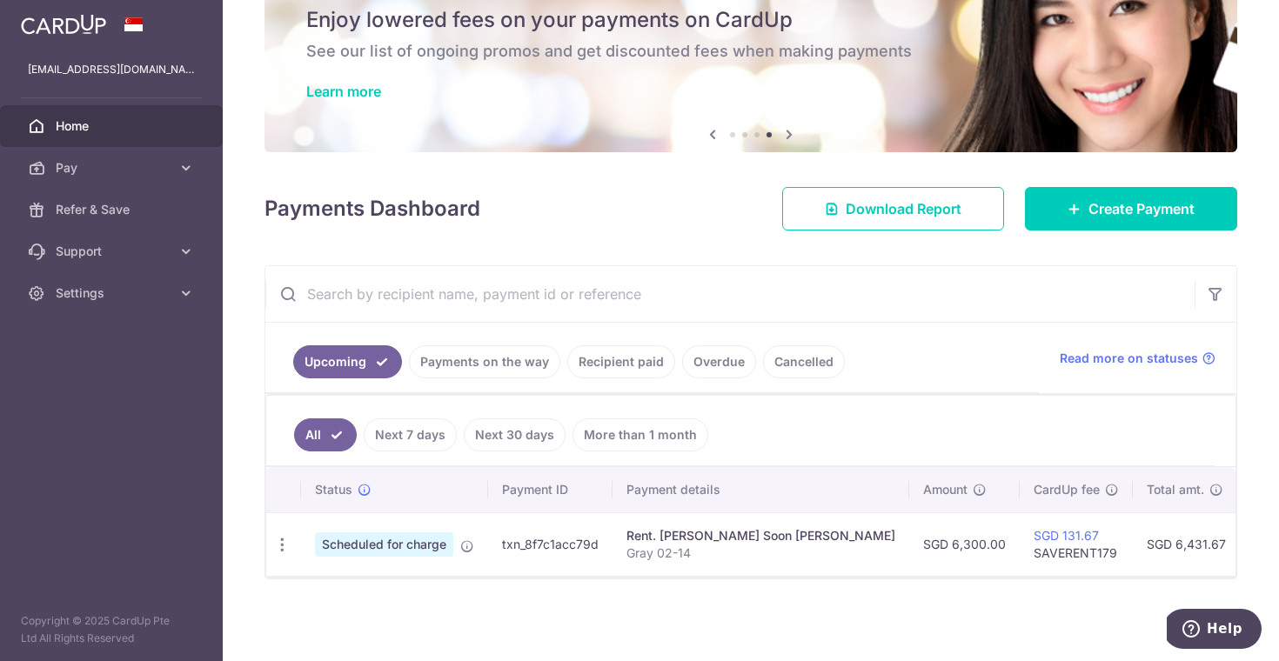
click at [383, 546] on span "Scheduled for charge" at bounding box center [384, 545] width 138 height 24
click at [285, 547] on icon "button" at bounding box center [282, 545] width 18 height 18
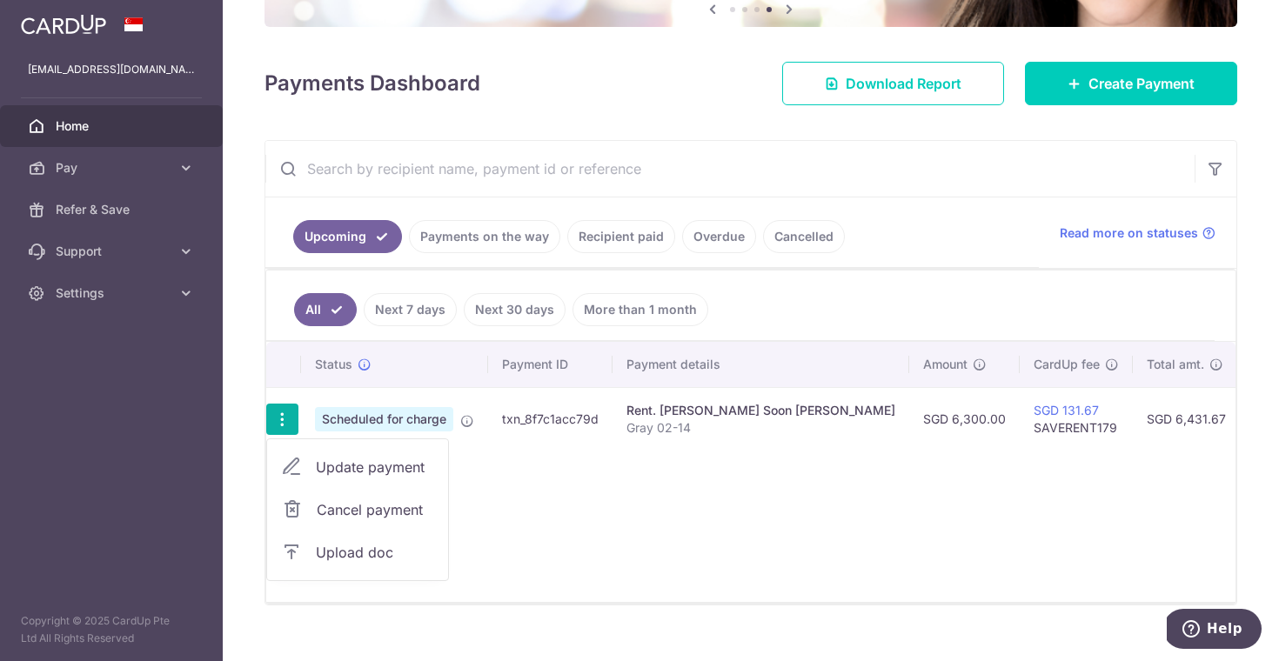
click at [603, 486] on div "Status Payment ID Payment details Amount CardUp fee Total amt. Charge date Due …" at bounding box center [750, 472] width 969 height 260
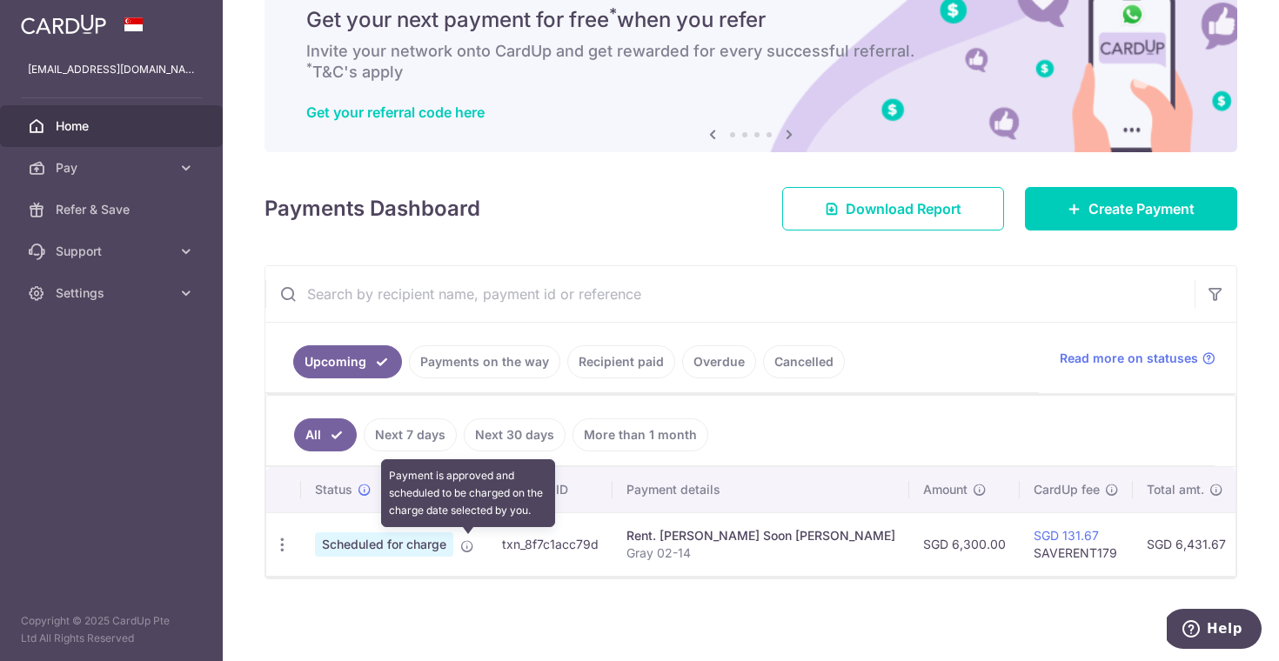
click at [465, 544] on icon at bounding box center [467, 547] width 14 height 14
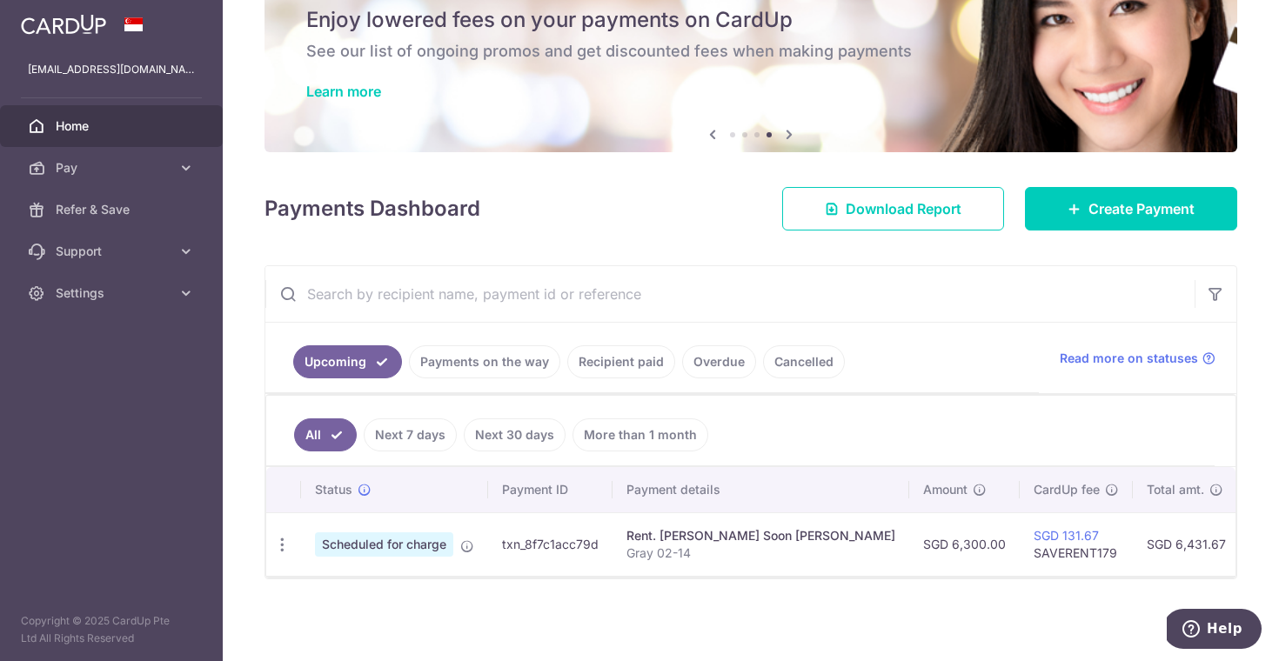
scroll to position [0, 0]
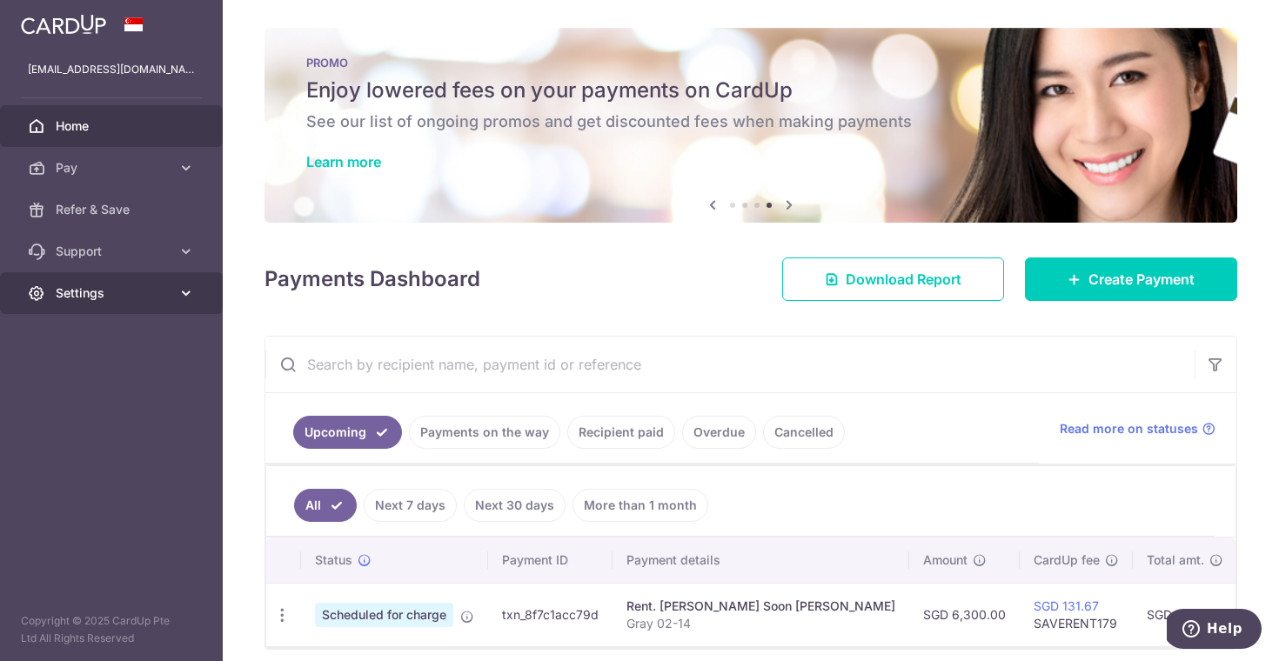
click at [135, 292] on span "Settings" at bounding box center [113, 293] width 115 height 17
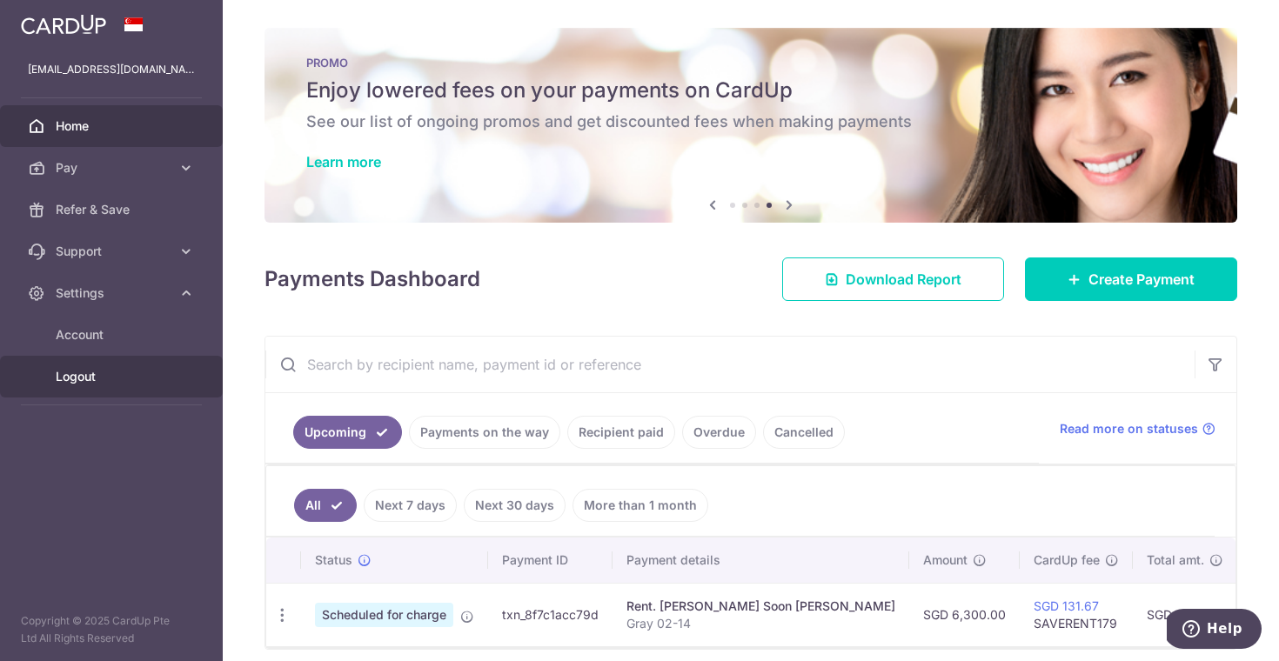
click at [85, 376] on span "Logout" at bounding box center [113, 376] width 115 height 17
